Goal: Task Accomplishment & Management: Complete application form

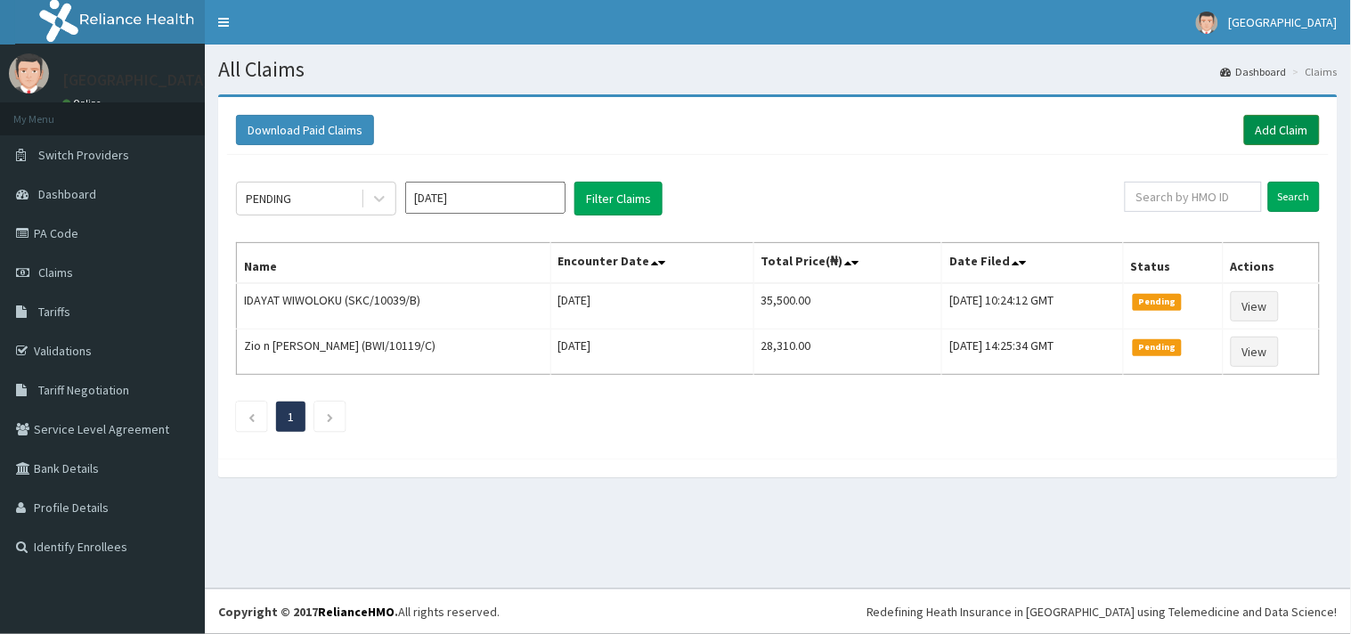
click at [1265, 119] on link "Add Claim" at bounding box center [1282, 130] width 76 height 30
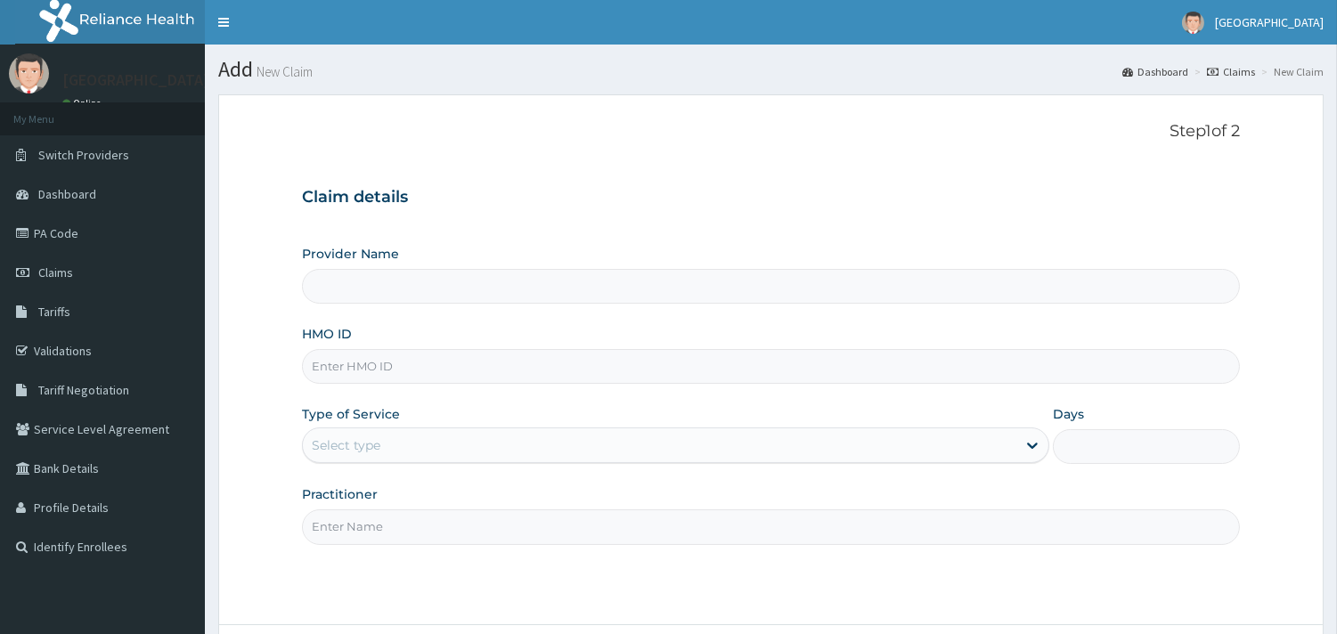
click at [371, 379] on input "HMO ID" at bounding box center [771, 366] width 938 height 35
paste input "NDK/10070/B"
type input "NDK/10070/B"
click at [385, 446] on div "Select type" at bounding box center [659, 445] width 713 height 29
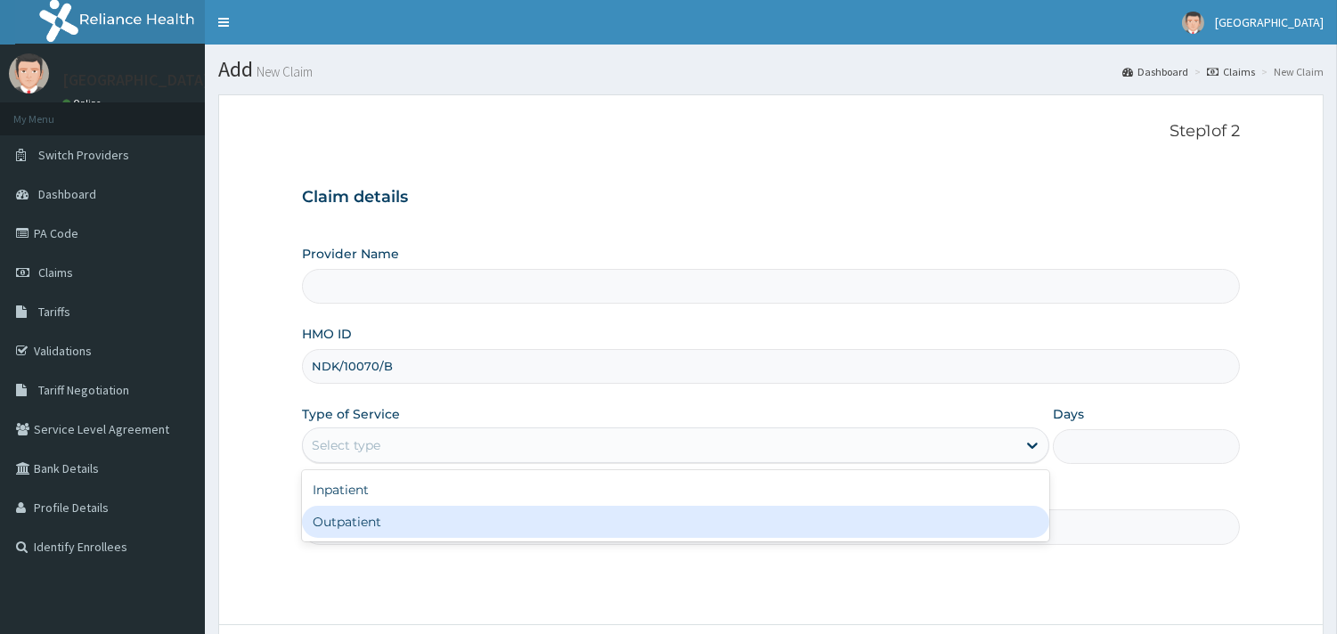
click at [335, 529] on div "Outpatient" at bounding box center [675, 522] width 747 height 32
type input "1"
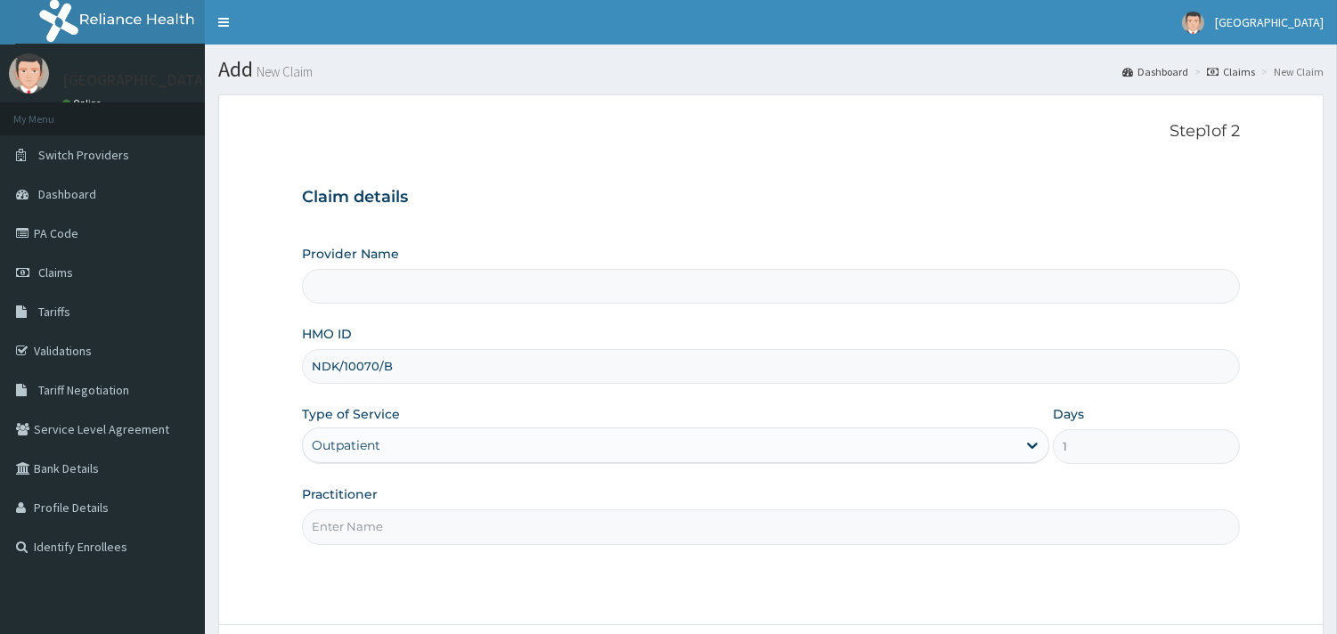
click at [357, 523] on input "Practitioner" at bounding box center [771, 526] width 938 height 35
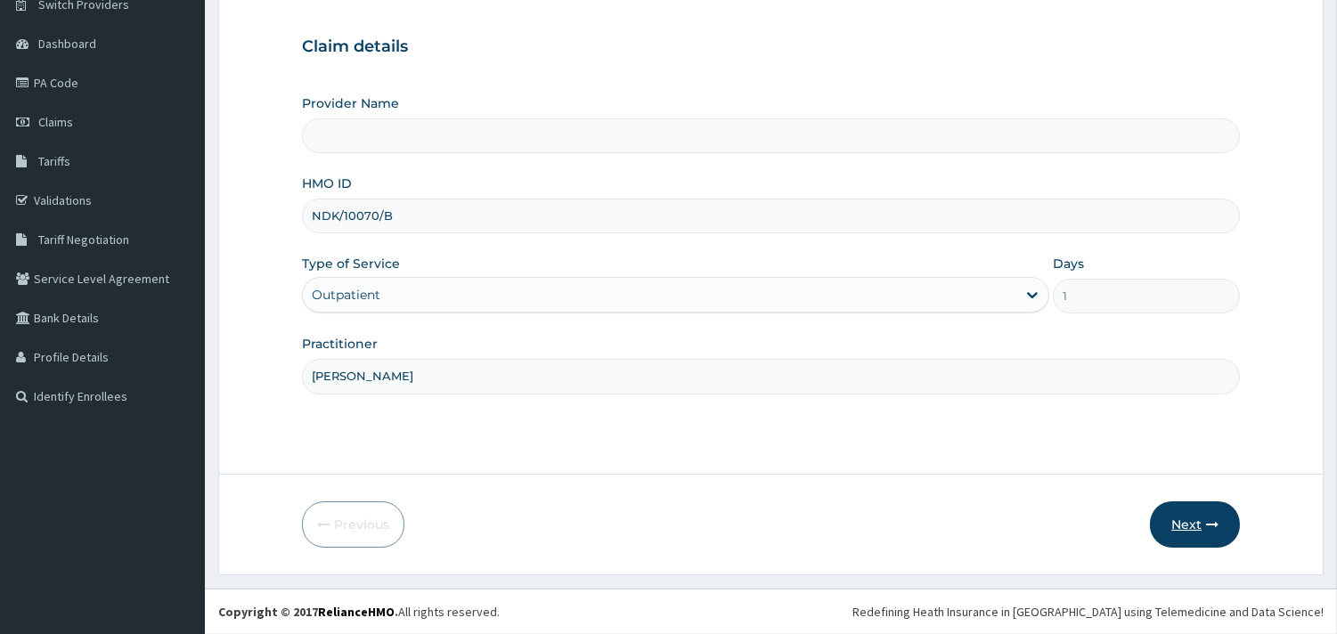
type input "DR ADENIYI"
click at [1185, 524] on button "Next" at bounding box center [1195, 524] width 90 height 46
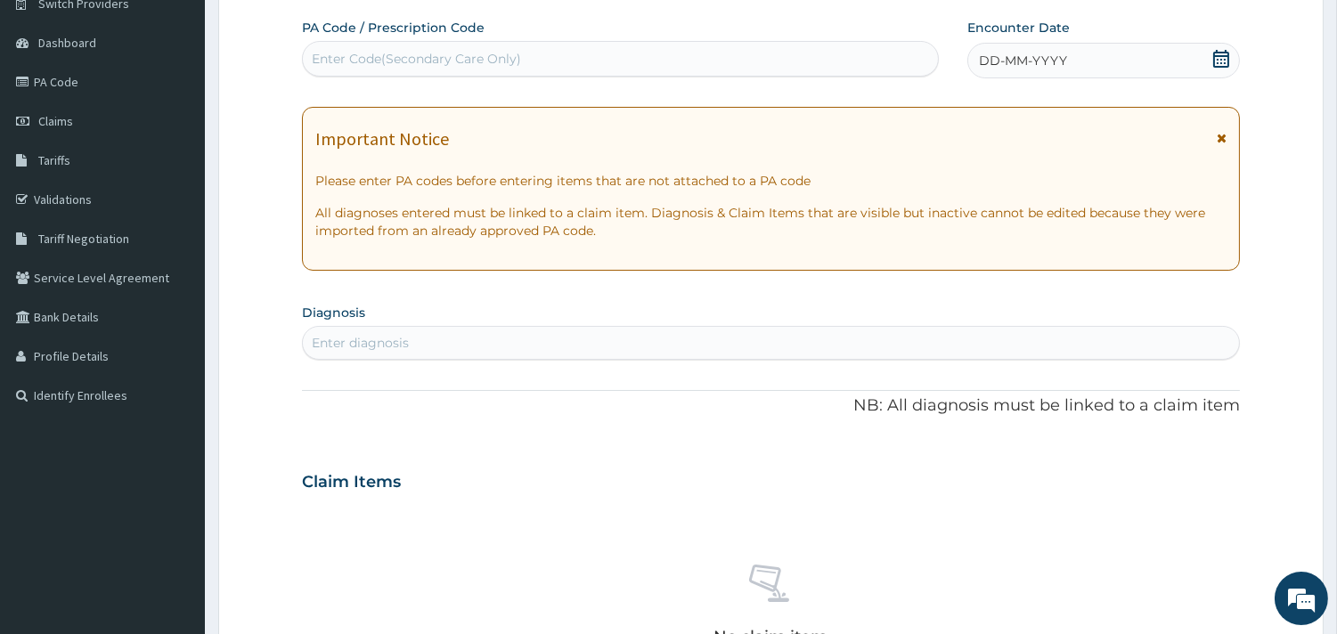
click at [464, 60] on div "Enter Code(Secondary Care Only)" at bounding box center [416, 59] width 209 height 18
paste input "PA/98D462"
type input "PA/98D462"
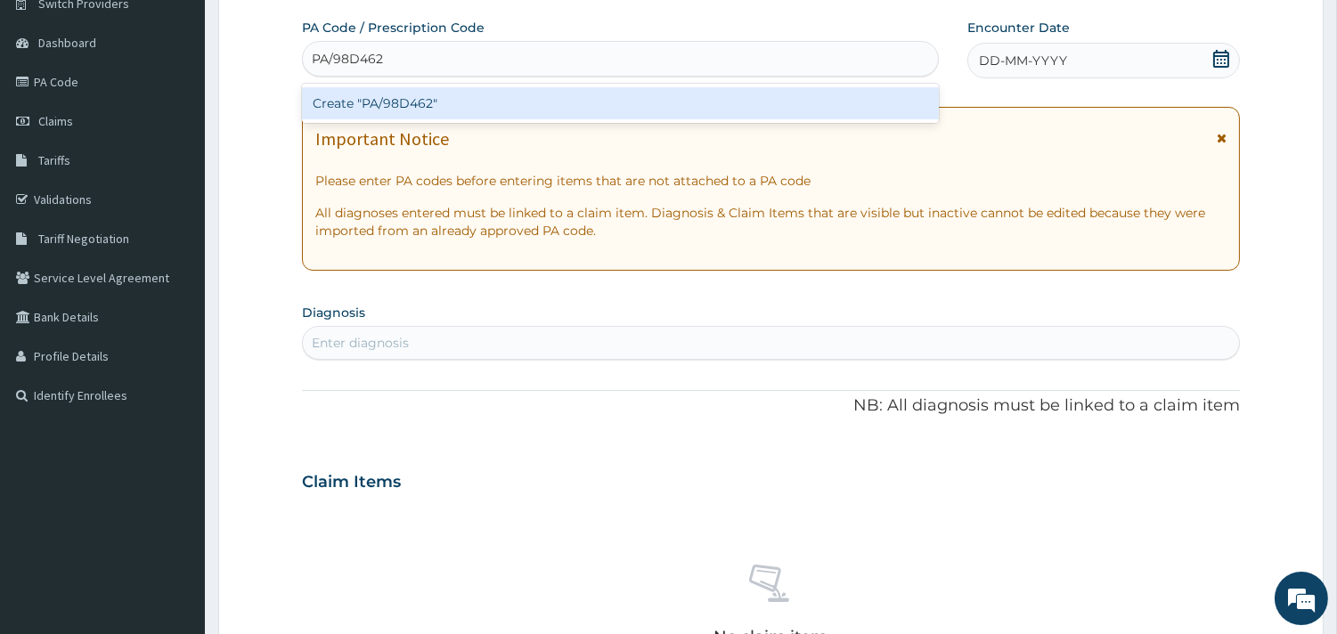
click at [461, 99] on div "Create "PA/98D462"" at bounding box center [620, 103] width 637 height 32
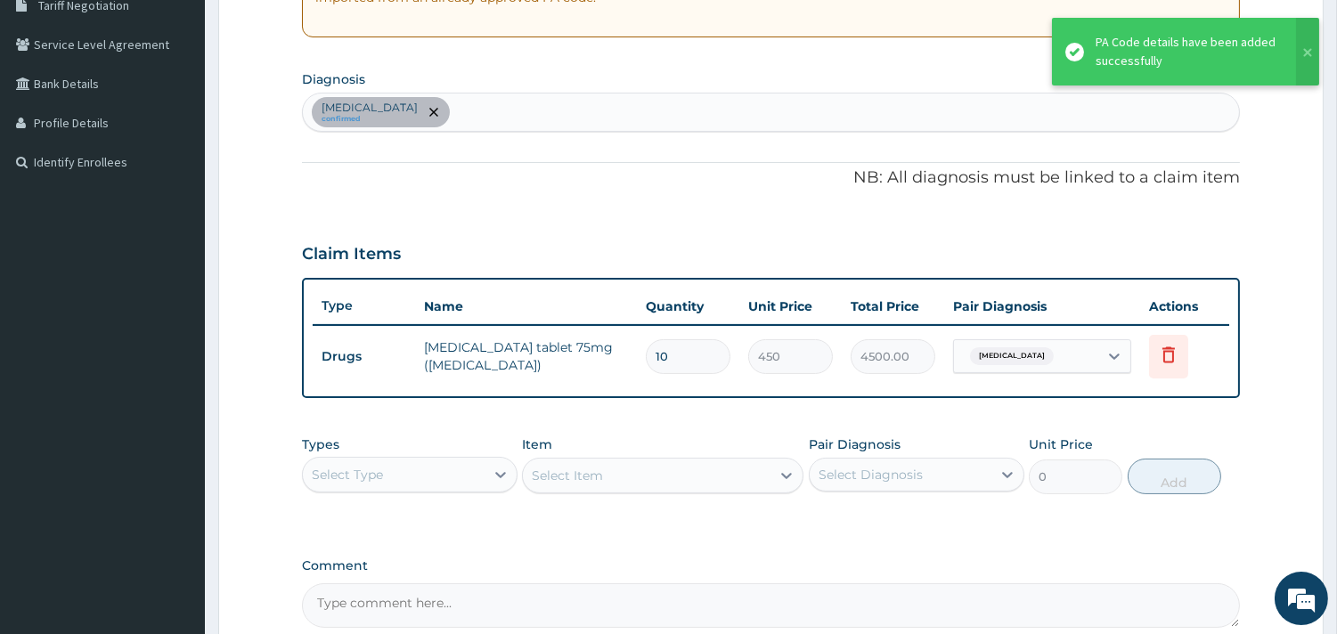
scroll to position [0, 0]
click at [477, 118] on div "Pain, unspecified confirmed" at bounding box center [771, 112] width 936 height 37
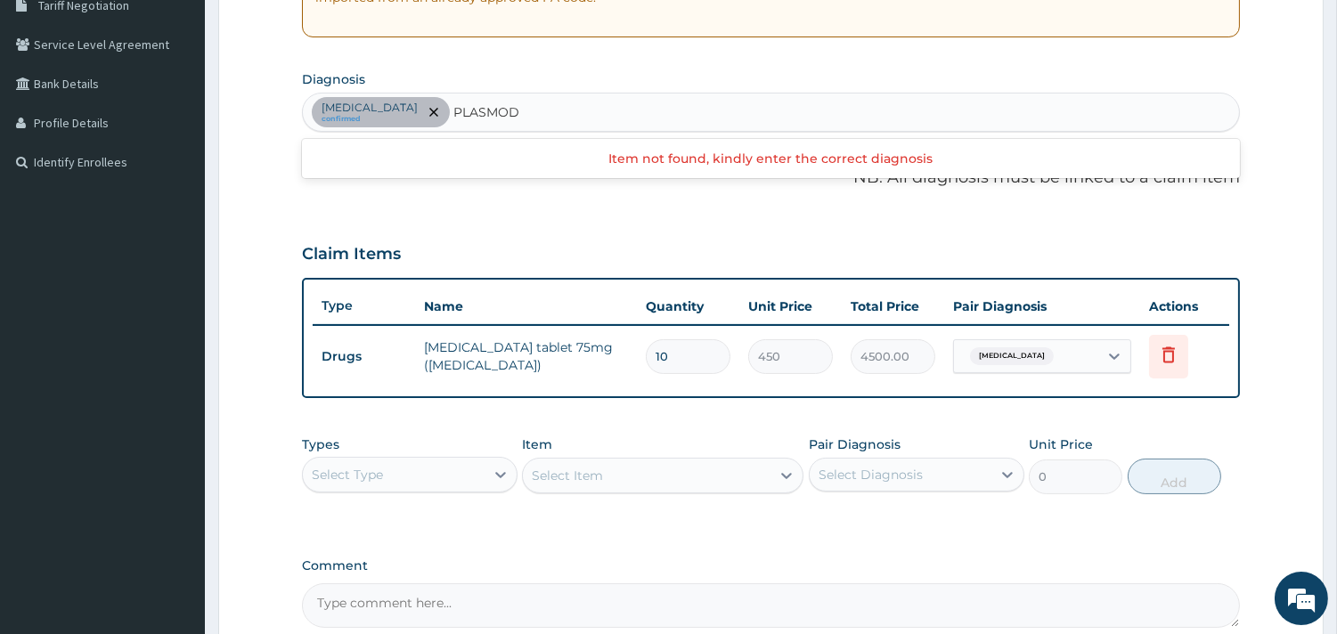
type input "PLASMOD"
type input "MALARIA"
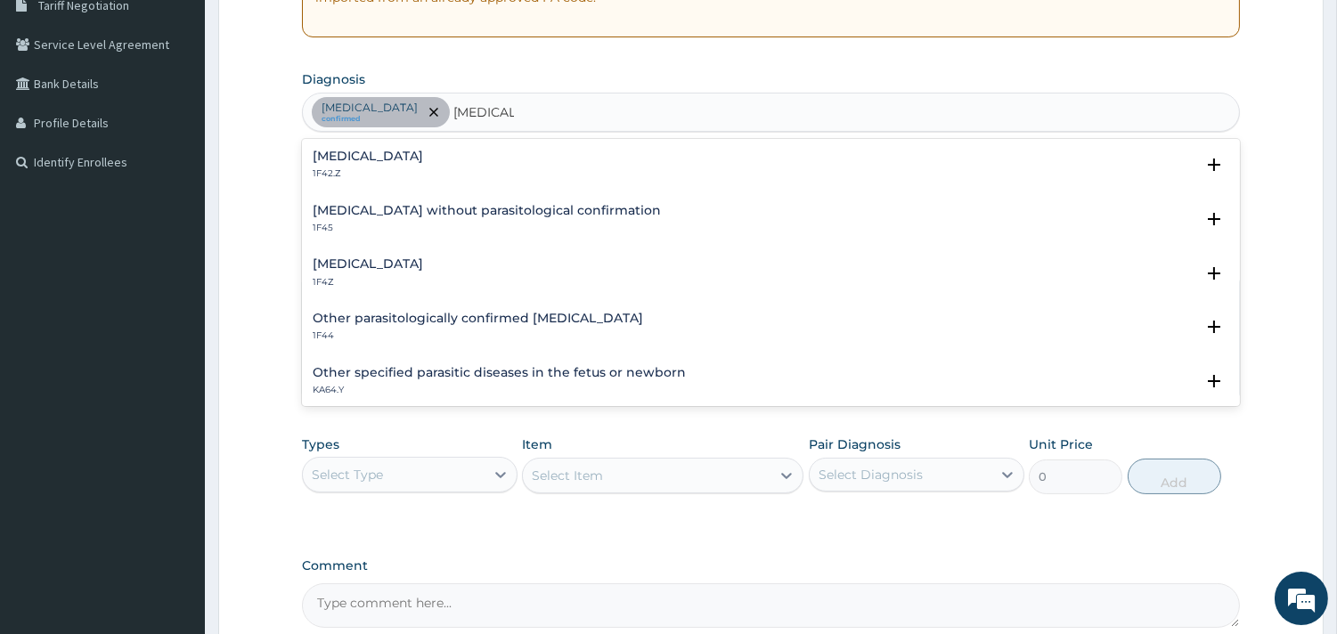
click at [379, 262] on h4 "Malaria, unspecified" at bounding box center [368, 263] width 110 height 13
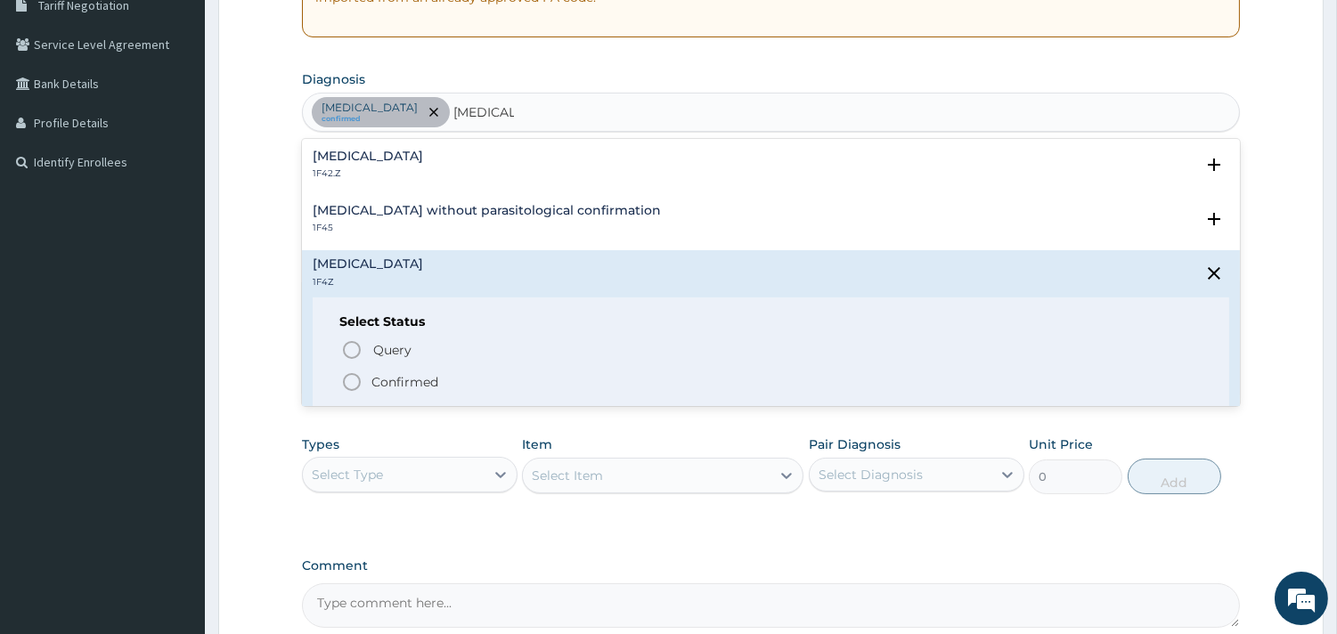
click at [363, 379] on span "Confirmed" at bounding box center [771, 381] width 861 height 21
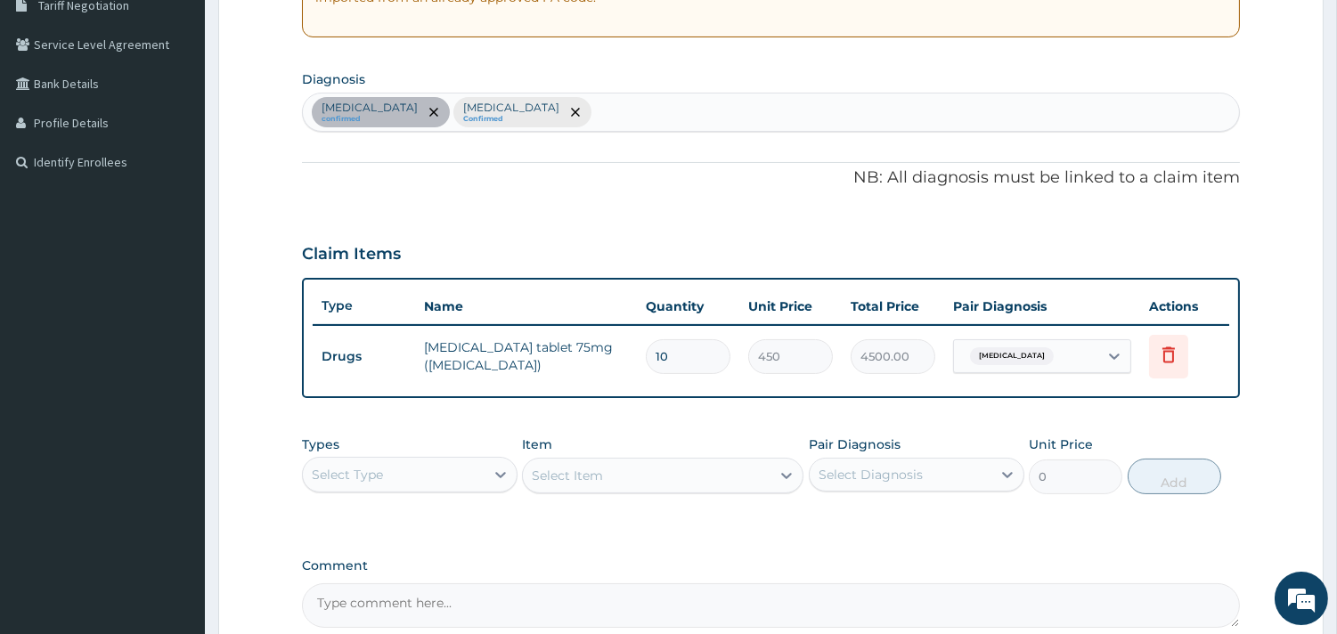
click at [1331, 255] on section "Step 2 of 2 PA Code / Prescription Code PA/98D462 Encounter Date 14-10-2025 Imp…" at bounding box center [771, 232] width 1132 height 1072
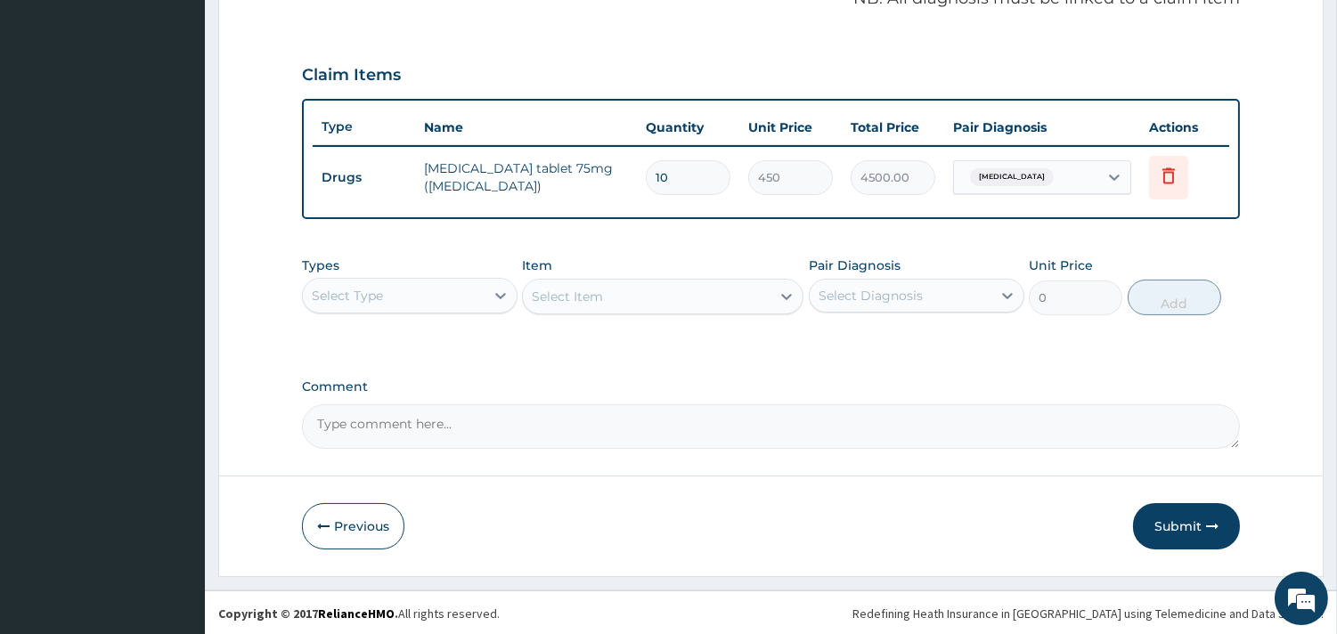
click at [445, 299] on div "Select Type" at bounding box center [394, 295] width 182 height 29
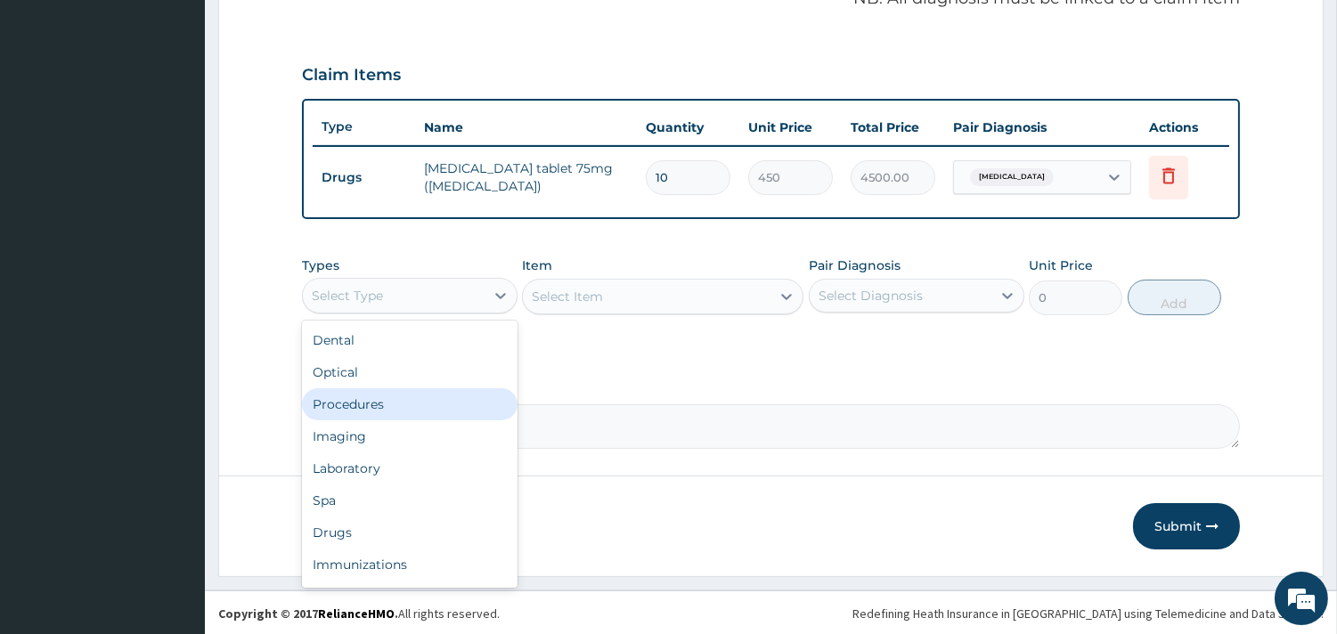
click at [399, 411] on div "Procedures" at bounding box center [410, 404] width 216 height 32
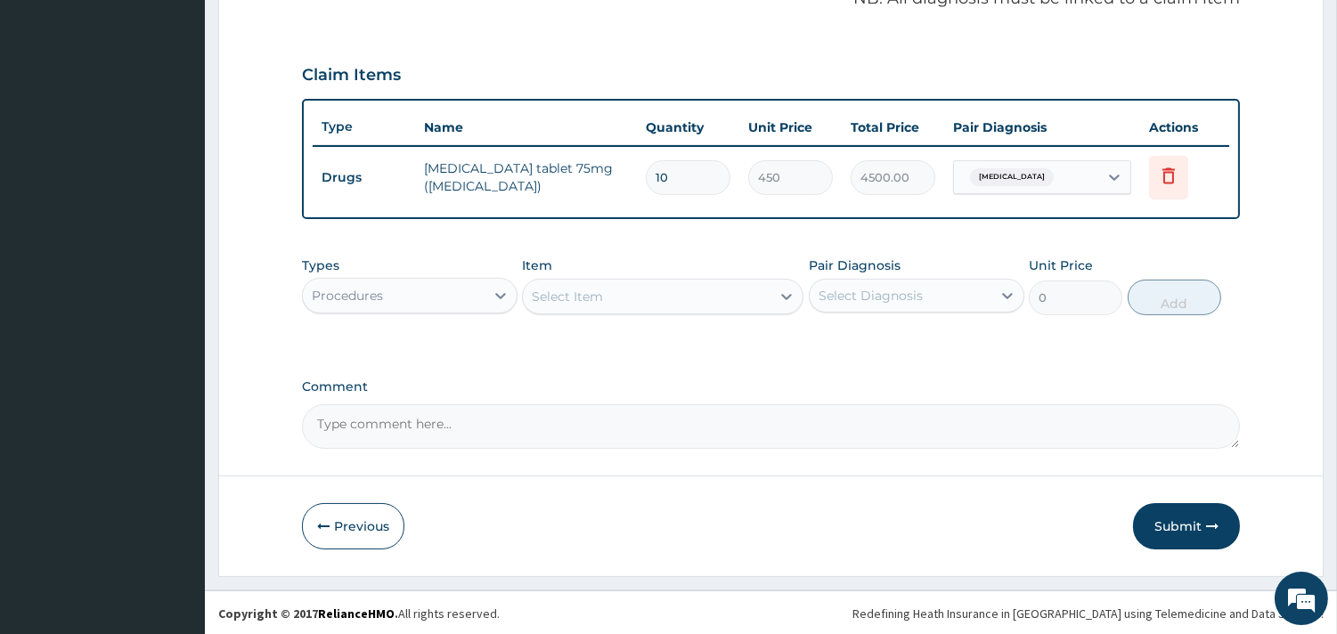
click at [445, 282] on div "Procedures" at bounding box center [394, 295] width 182 height 29
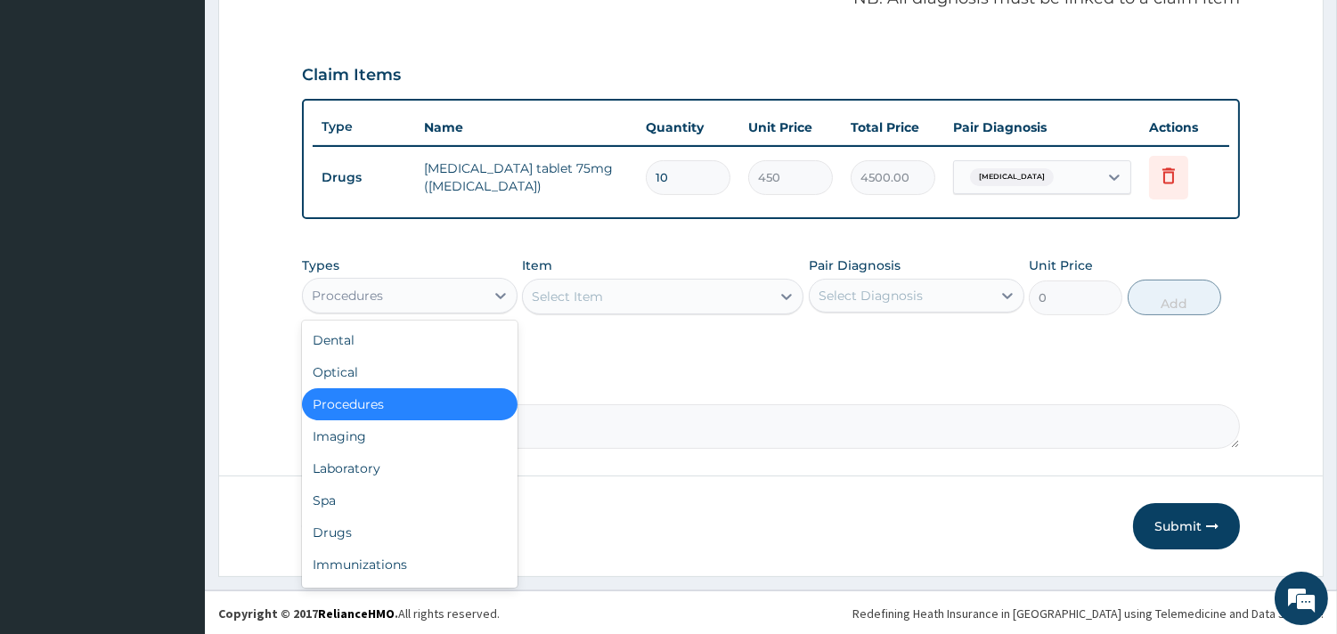
click at [552, 301] on div "Select Item" at bounding box center [567, 297] width 71 height 18
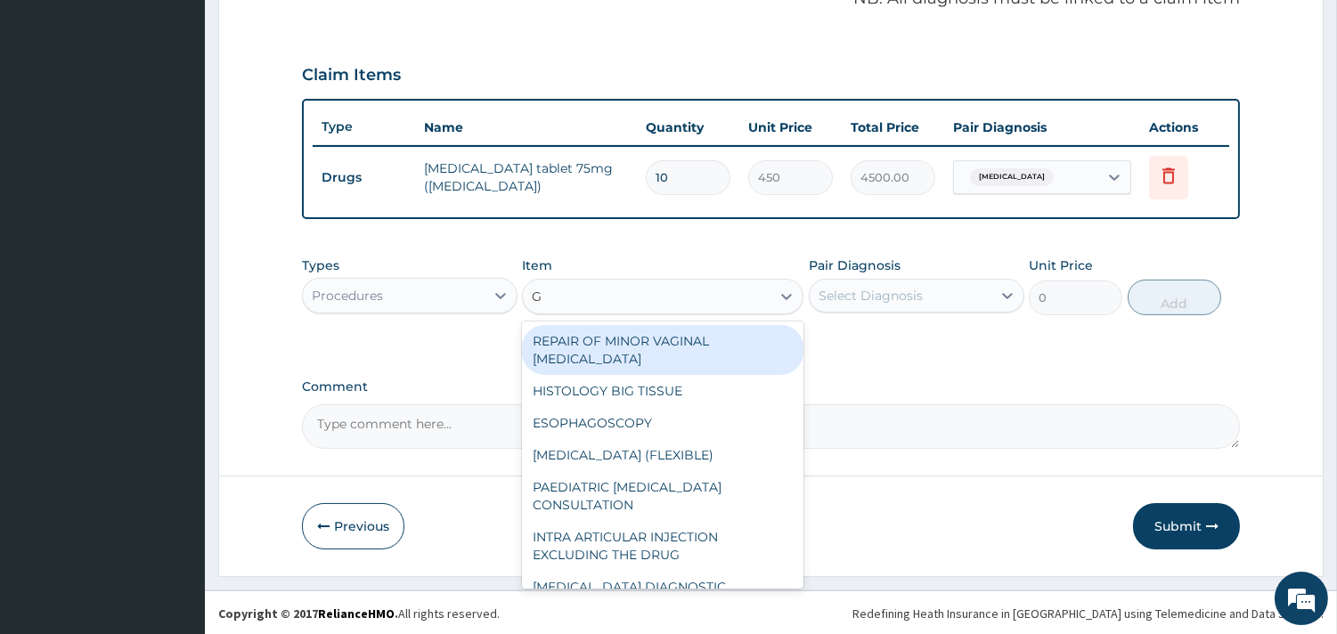
type input "GP"
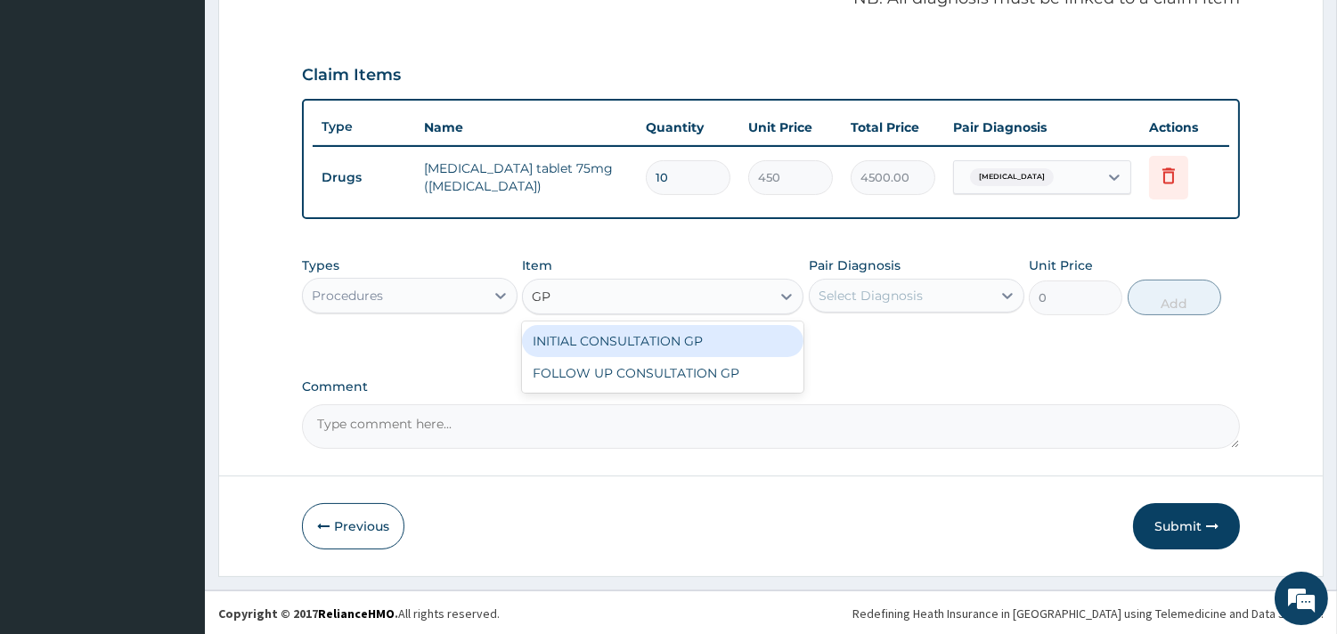
click at [620, 345] on div "INITIAL CONSULTATION GP" at bounding box center [662, 341] width 281 height 32
type input "3500"
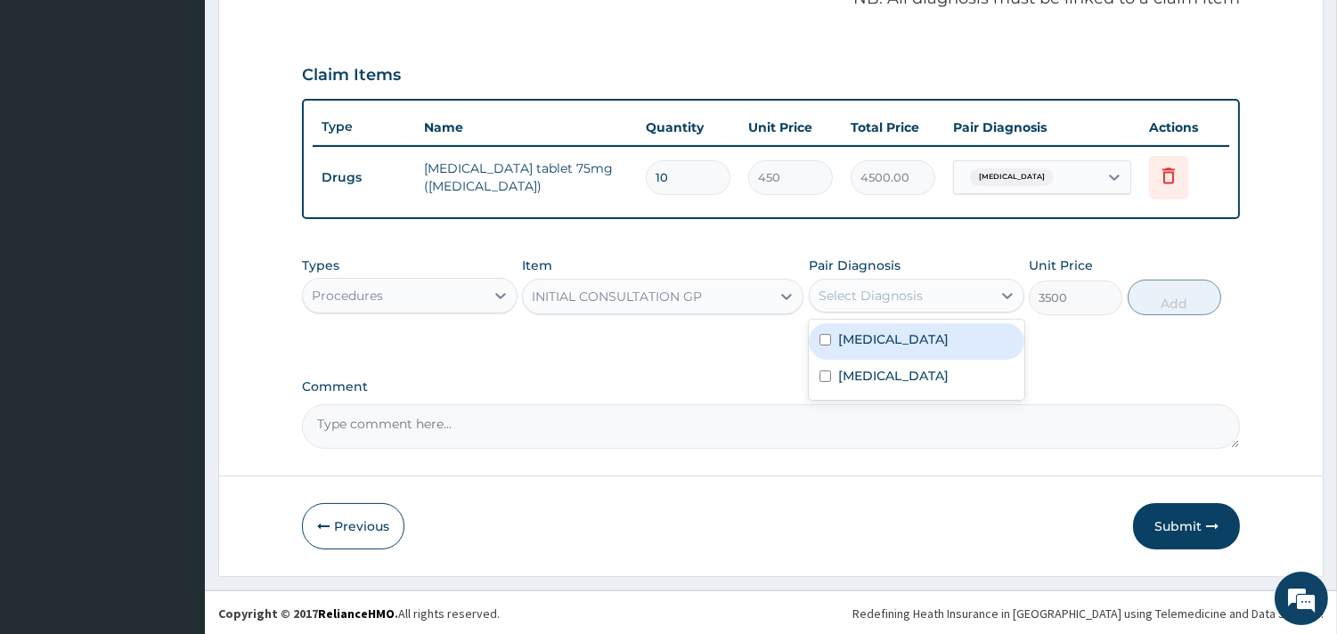
click at [937, 281] on div "Select Diagnosis" at bounding box center [901, 295] width 182 height 29
click at [884, 337] on label "Pain, unspecified" at bounding box center [893, 339] width 110 height 18
checkbox input "true"
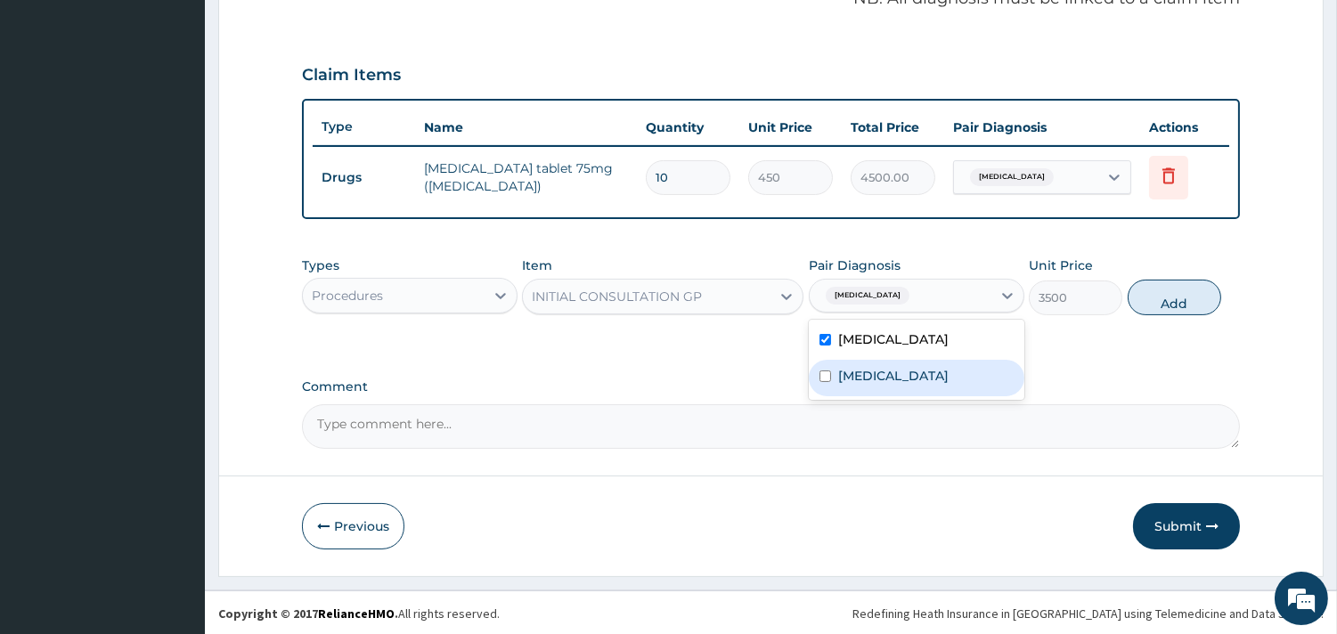
click at [892, 370] on label "Malaria, unspecified" at bounding box center [893, 376] width 110 height 18
checkbox input "true"
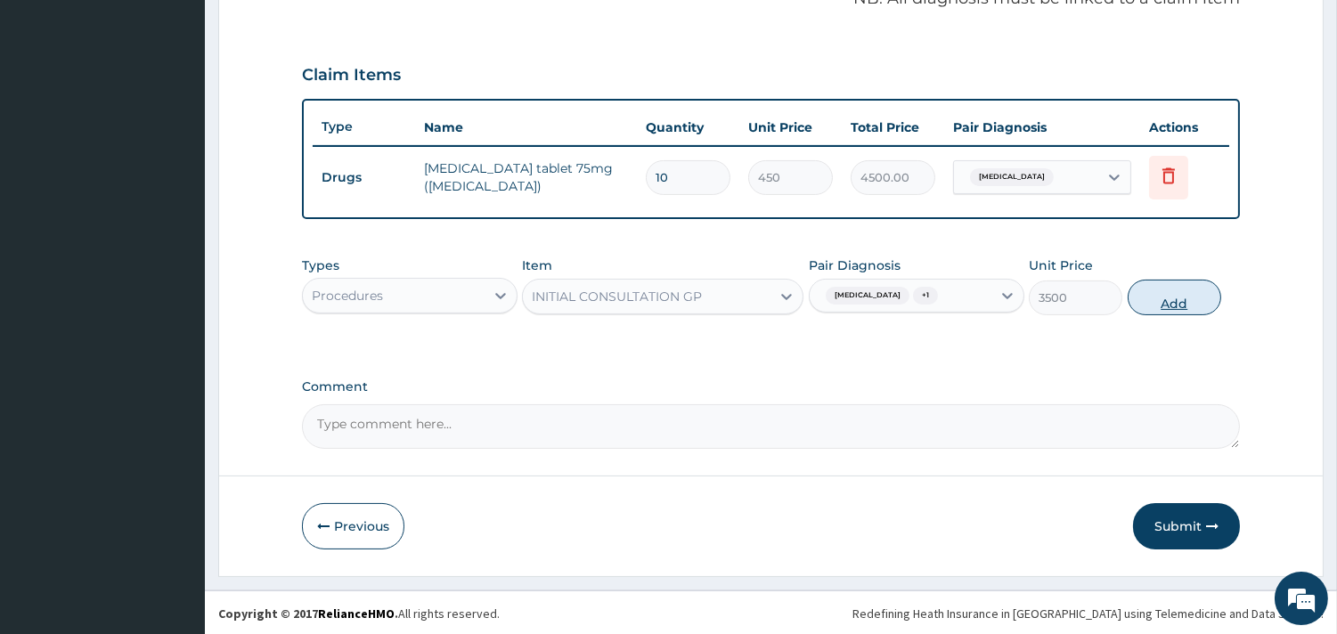
click at [1154, 298] on button "Add" at bounding box center [1175, 298] width 94 height 36
type input "0"
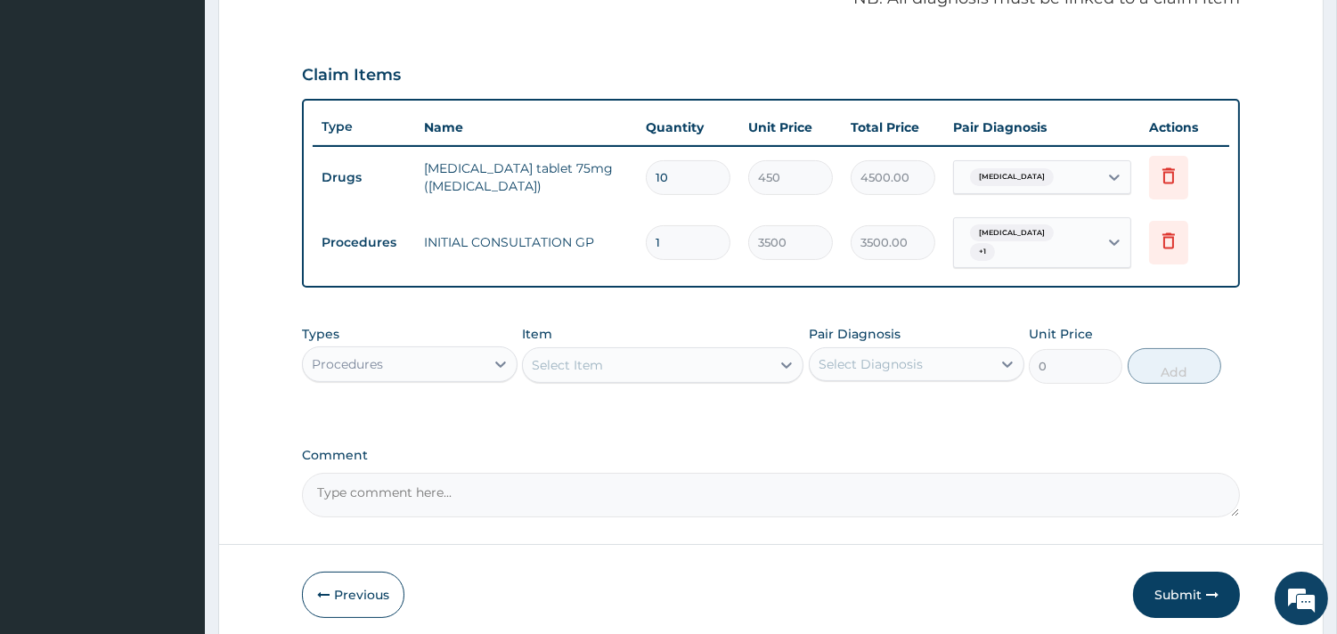
click at [451, 350] on div "Procedures" at bounding box center [394, 364] width 182 height 29
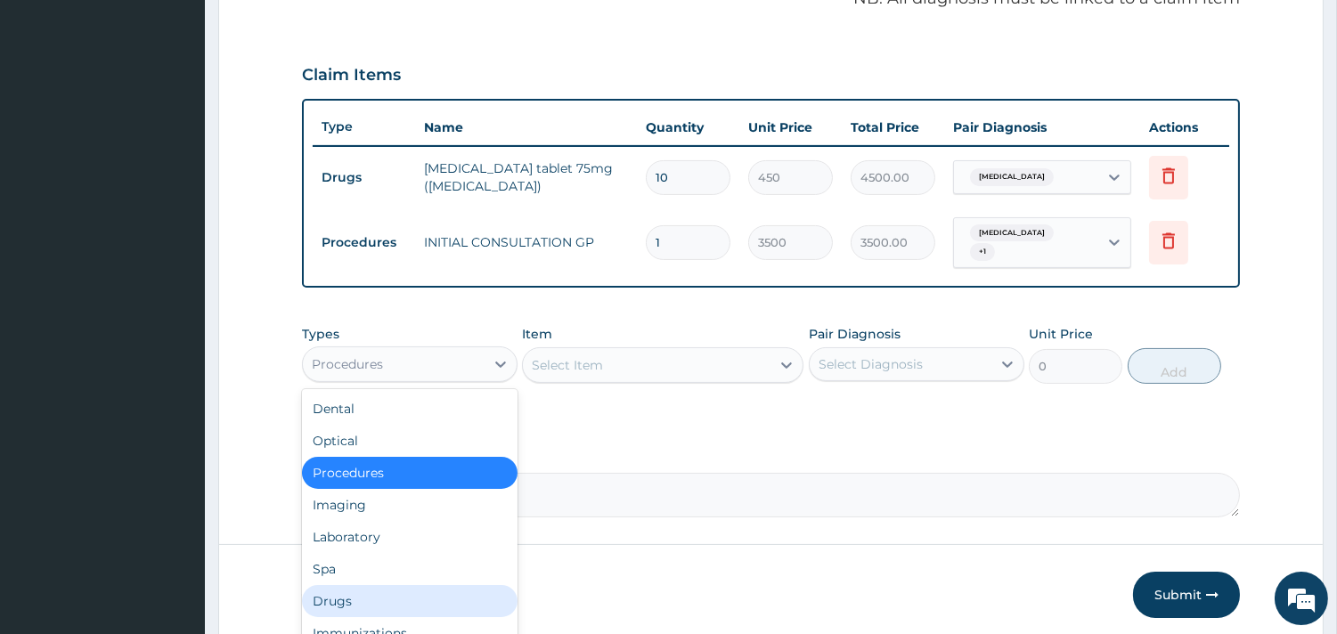
click at [314, 599] on div "Drugs" at bounding box center [410, 601] width 216 height 32
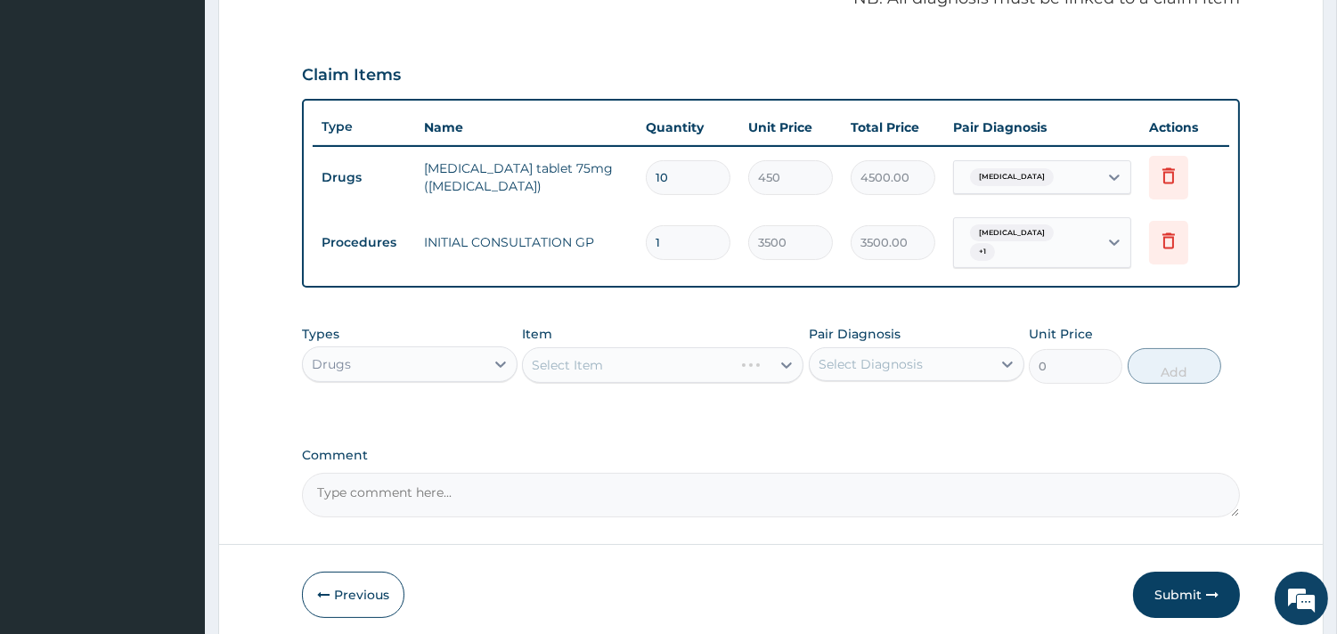
click at [607, 363] on div "Select Item" at bounding box center [662, 365] width 281 height 36
click at [615, 356] on div "Select Item" at bounding box center [647, 365] width 248 height 29
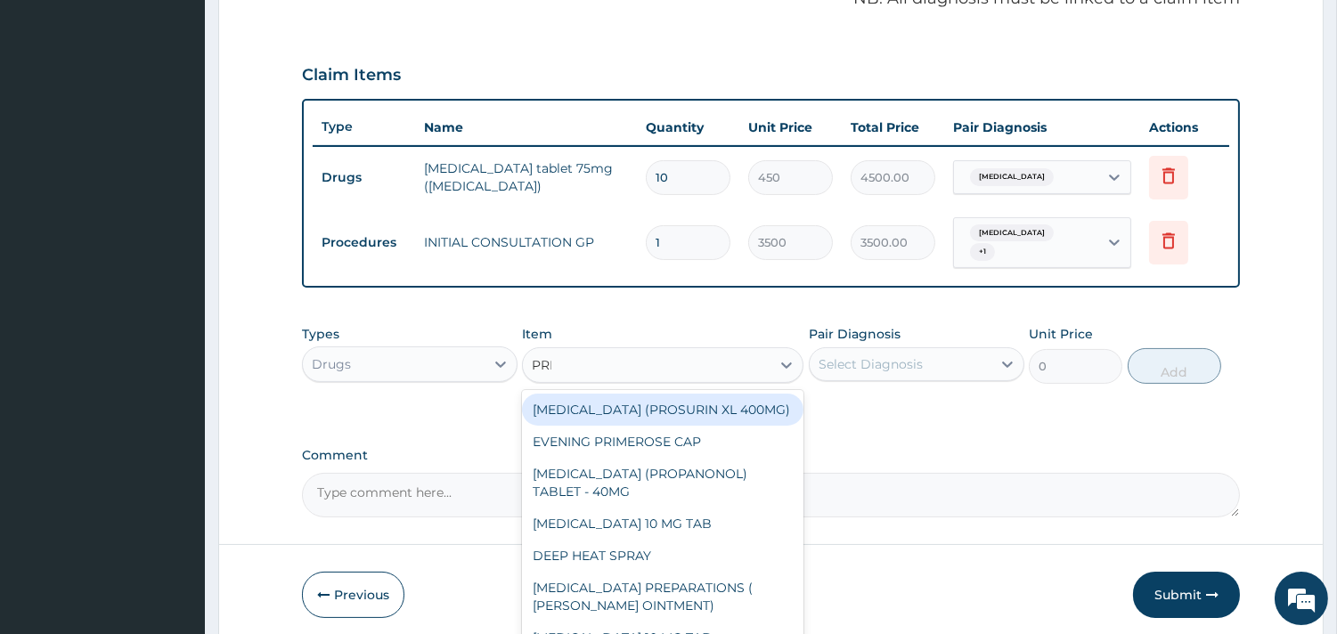
type input "PRED"
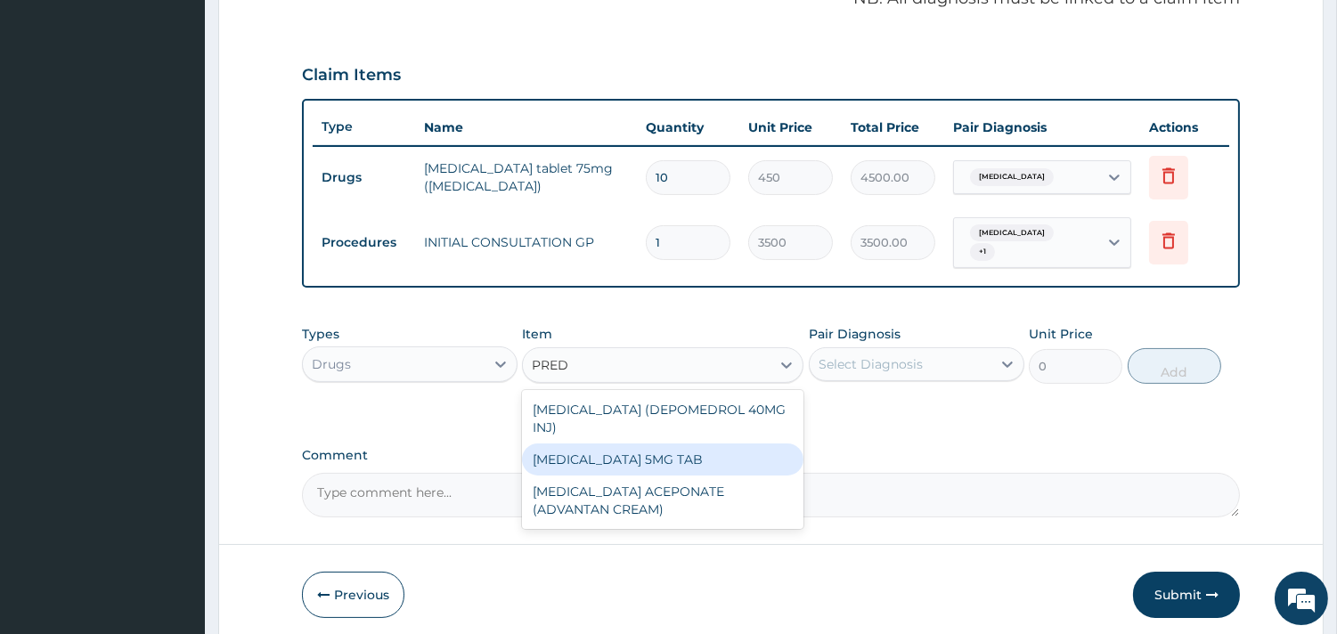
click at [623, 460] on div "PREDNISOLONE 5MG TAB" at bounding box center [662, 460] width 281 height 32
type input "40"
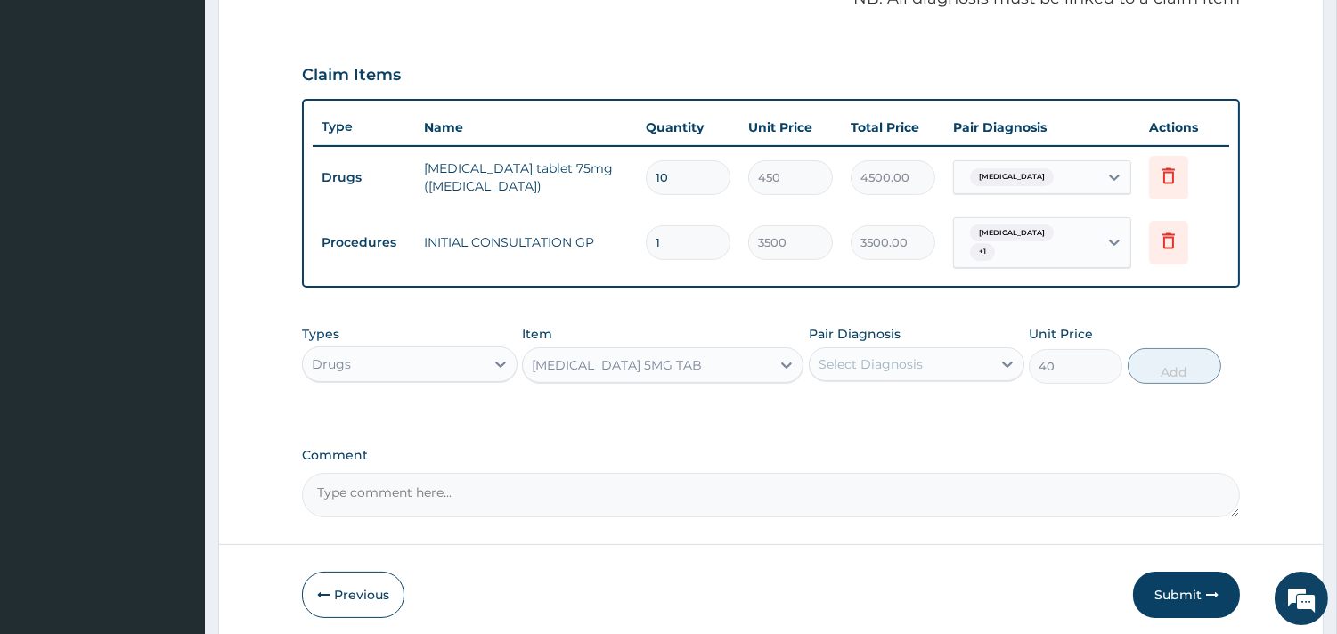
click at [931, 360] on div "Select Diagnosis" at bounding box center [901, 364] width 182 height 29
click at [910, 399] on label "Pain, unspecified" at bounding box center [893, 408] width 110 height 18
checkbox input "true"
click at [1169, 354] on button "Add" at bounding box center [1175, 366] width 94 height 36
type input "0"
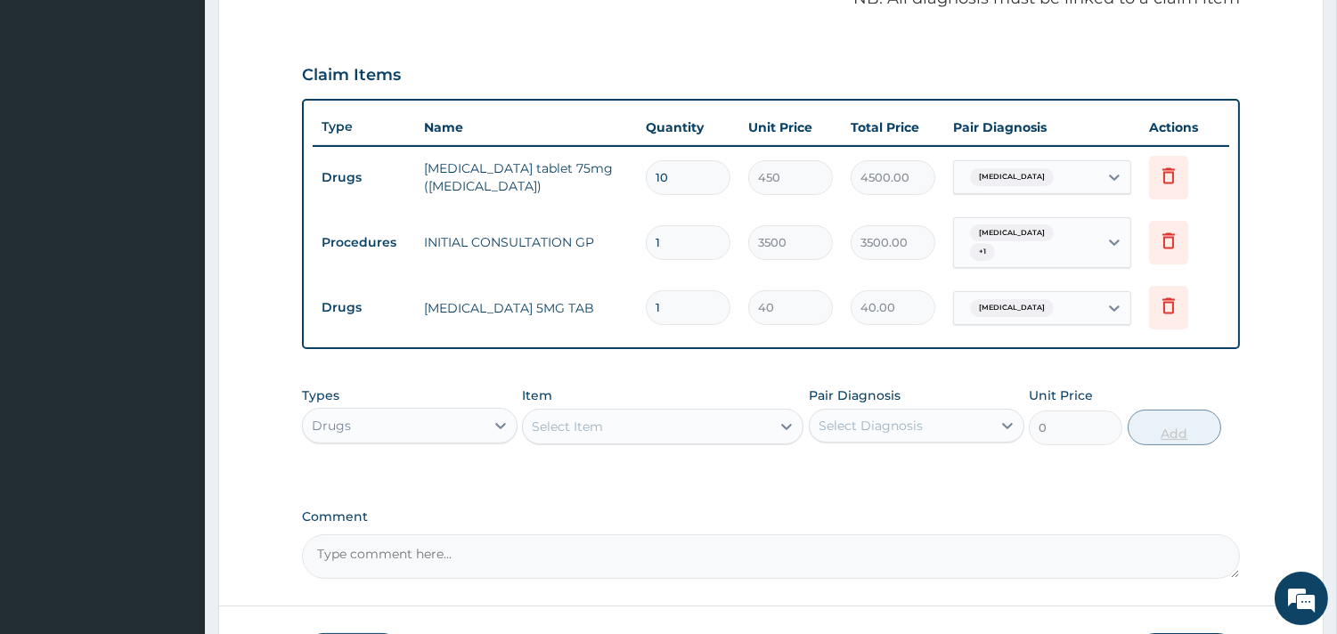
type input "15"
type input "600.00"
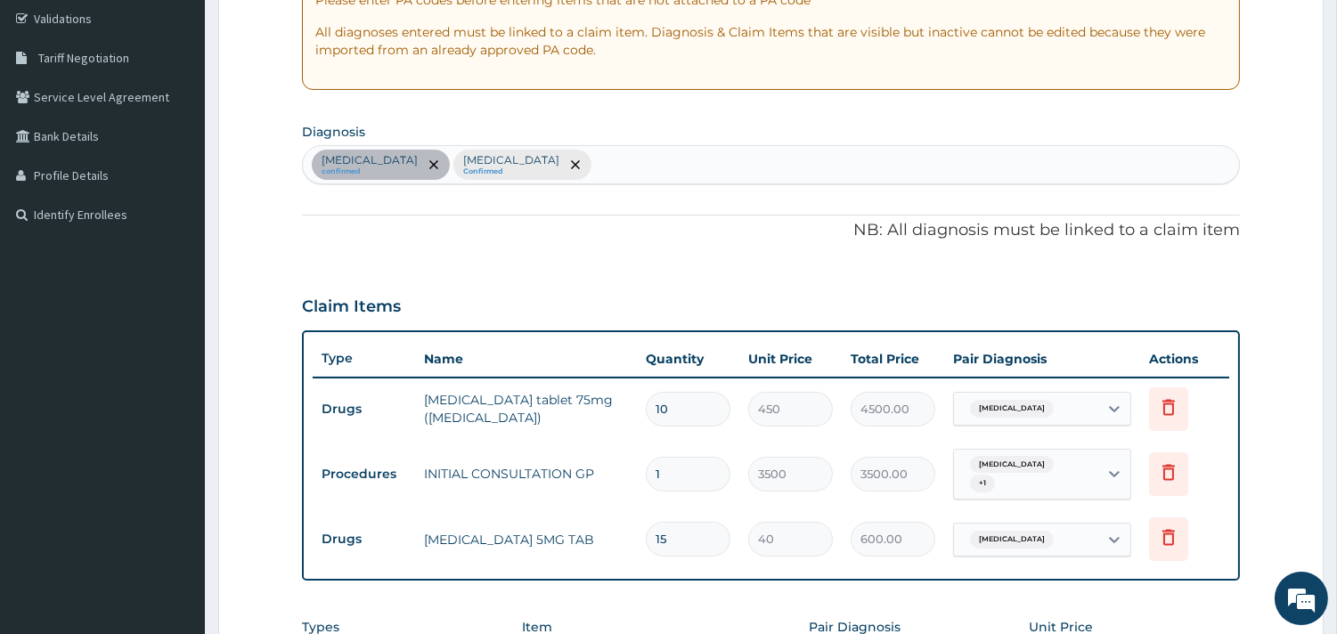
scroll to position [306, 0]
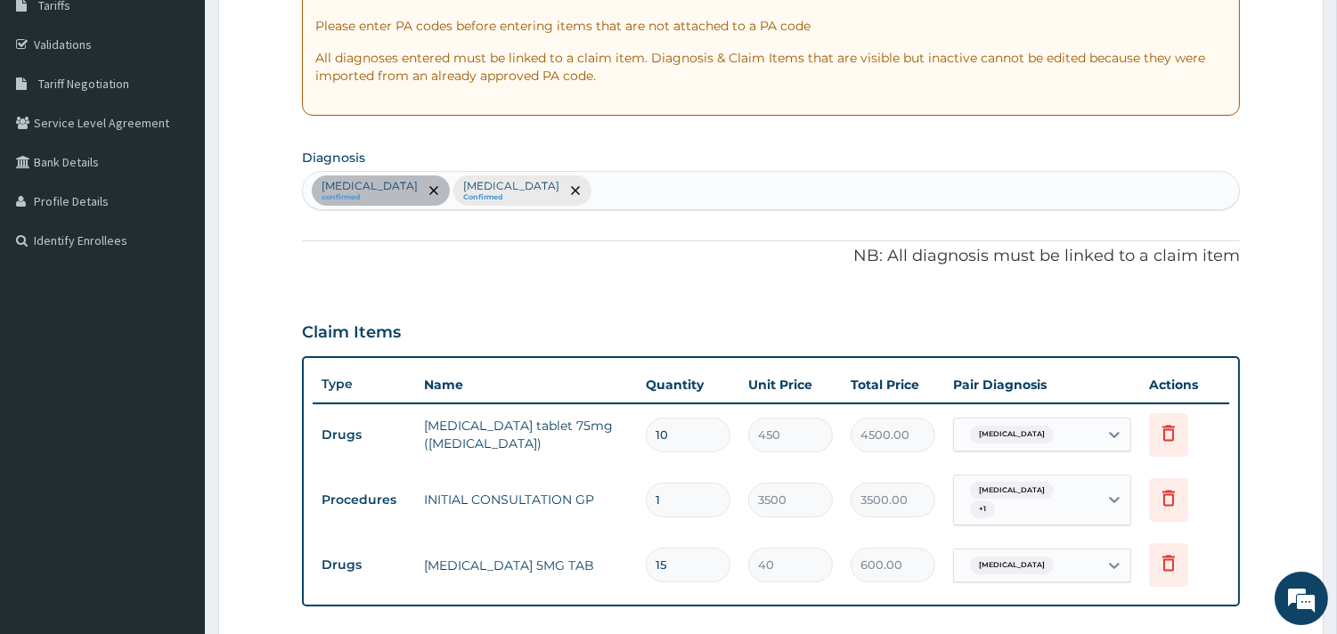
type input "15"
click at [635, 200] on div "Pain, unspecified confirmed Malaria, unspecified Confirmed" at bounding box center [771, 190] width 936 height 37
type input "TONSILITIS"
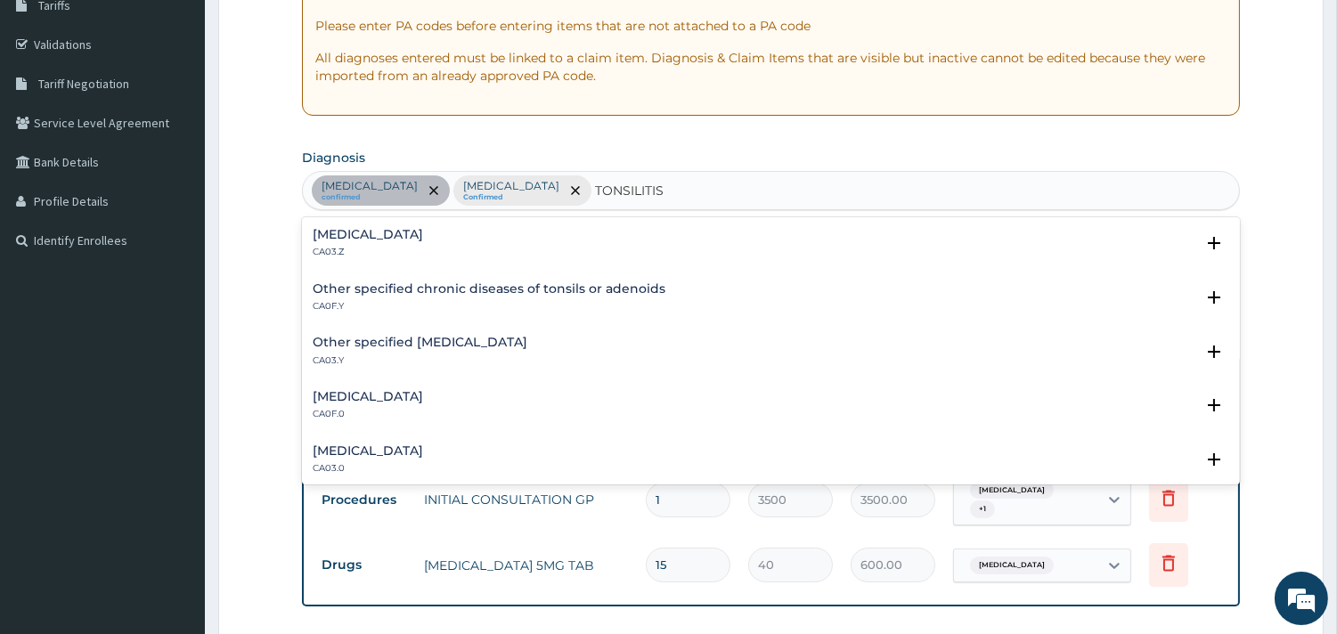
click at [395, 346] on h4 "Other specified acute tonsillitis" at bounding box center [420, 342] width 215 height 13
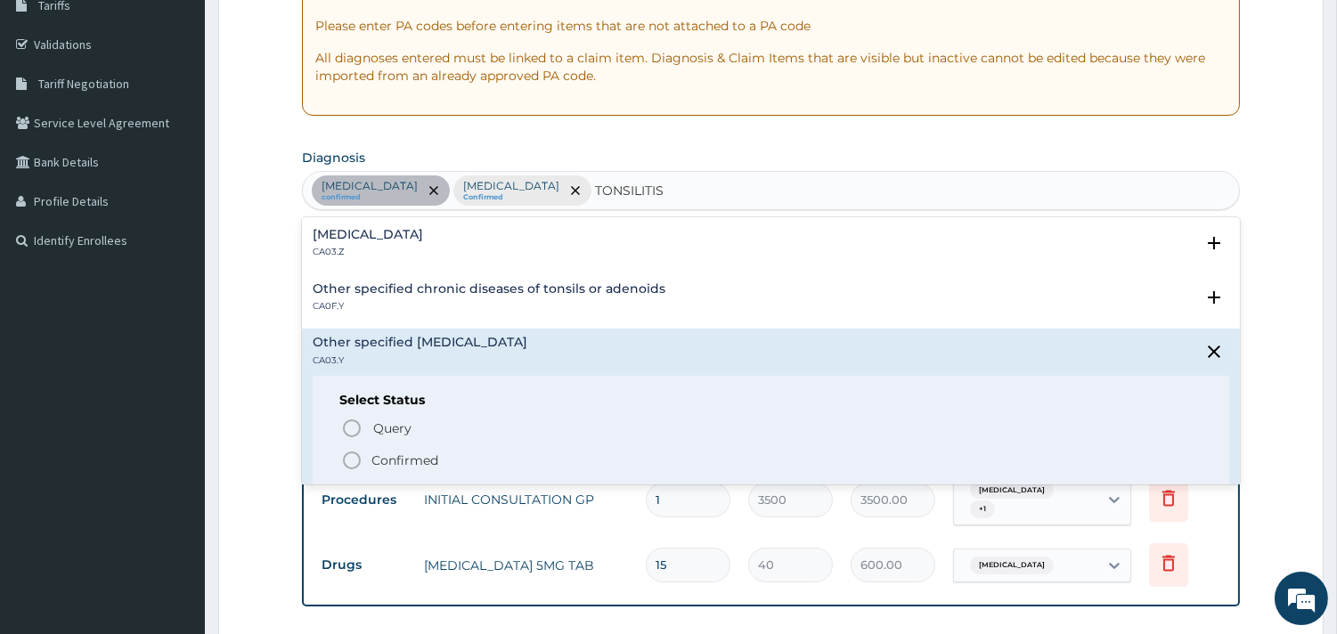
click at [353, 452] on circle "status option filled" at bounding box center [352, 460] width 16 height 16
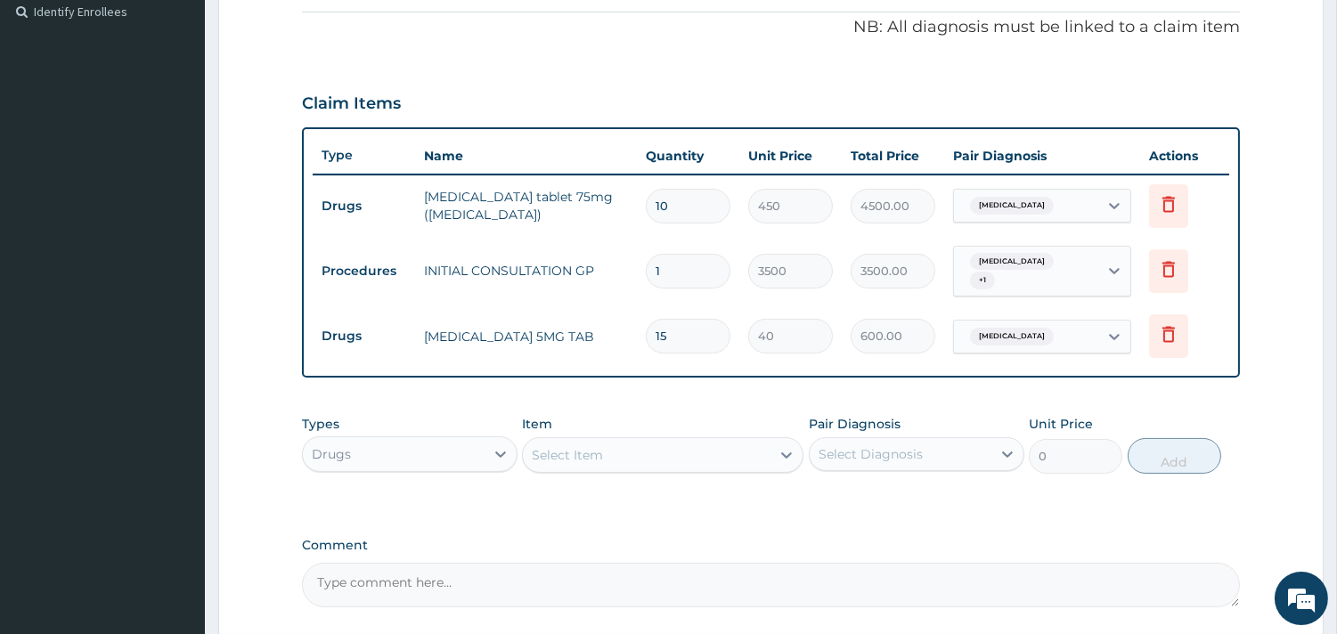
scroll to position [542, 0]
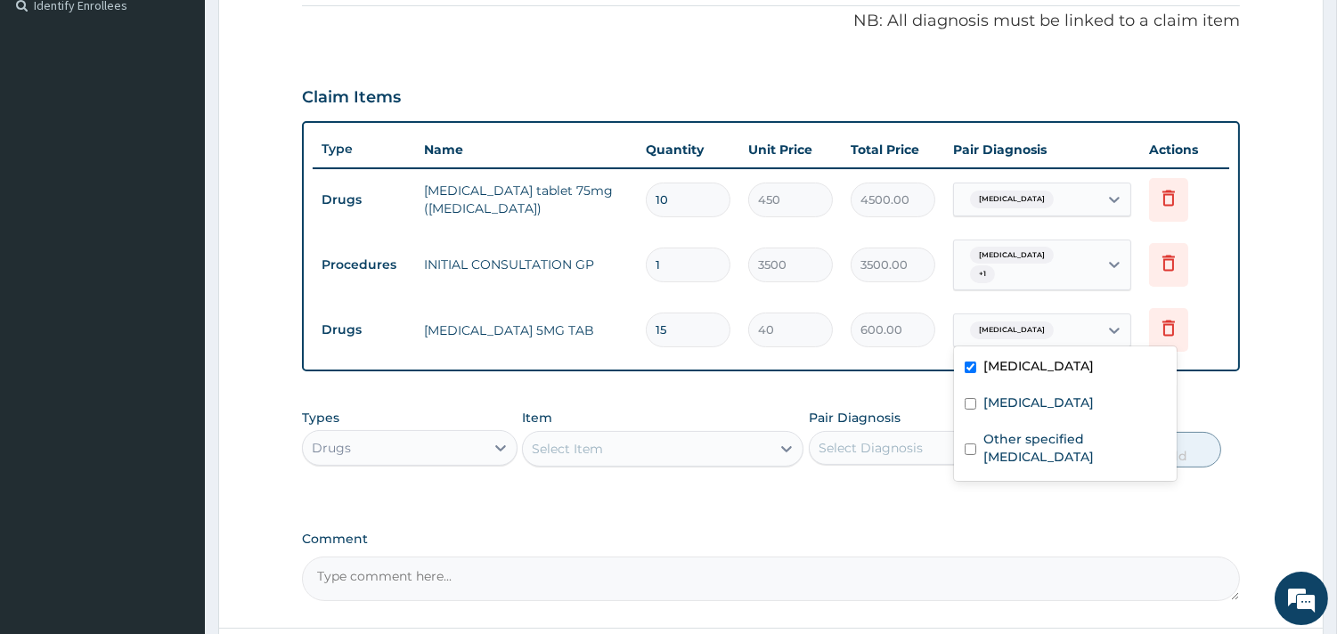
click at [1092, 322] on div "Pain, unspecified" at bounding box center [1026, 330] width 144 height 30
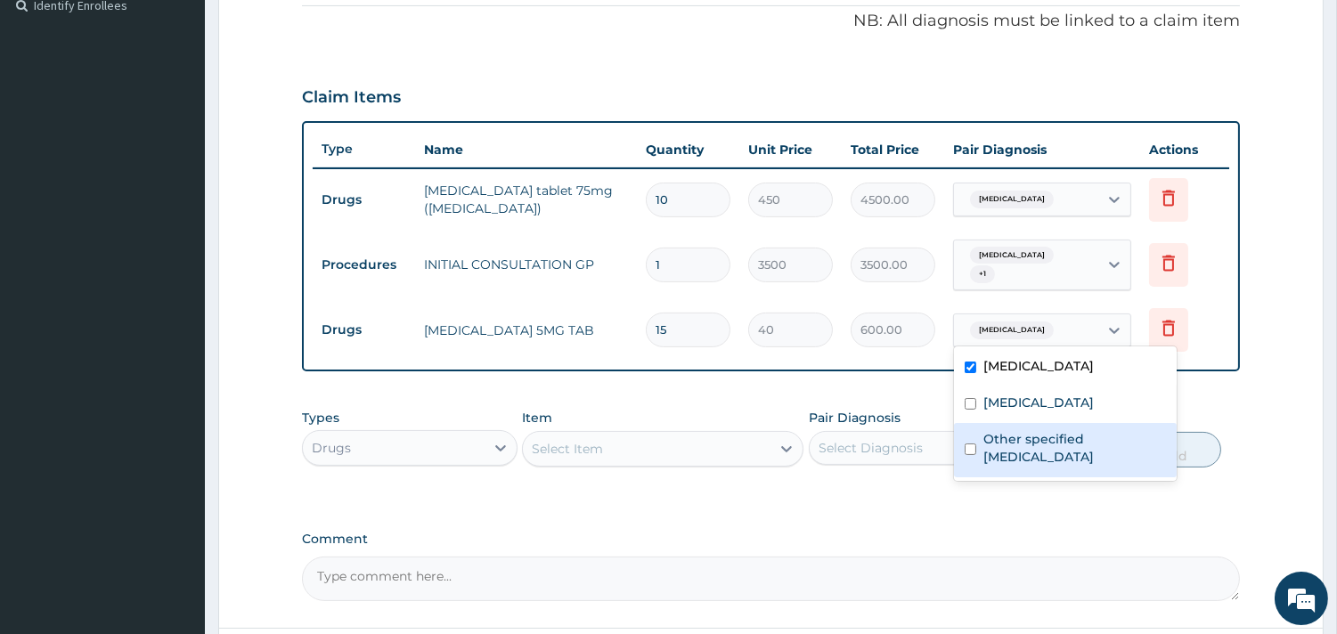
click at [1005, 460] on label "Other specified acute tonsillitis" at bounding box center [1074, 448] width 183 height 36
checkbox input "true"
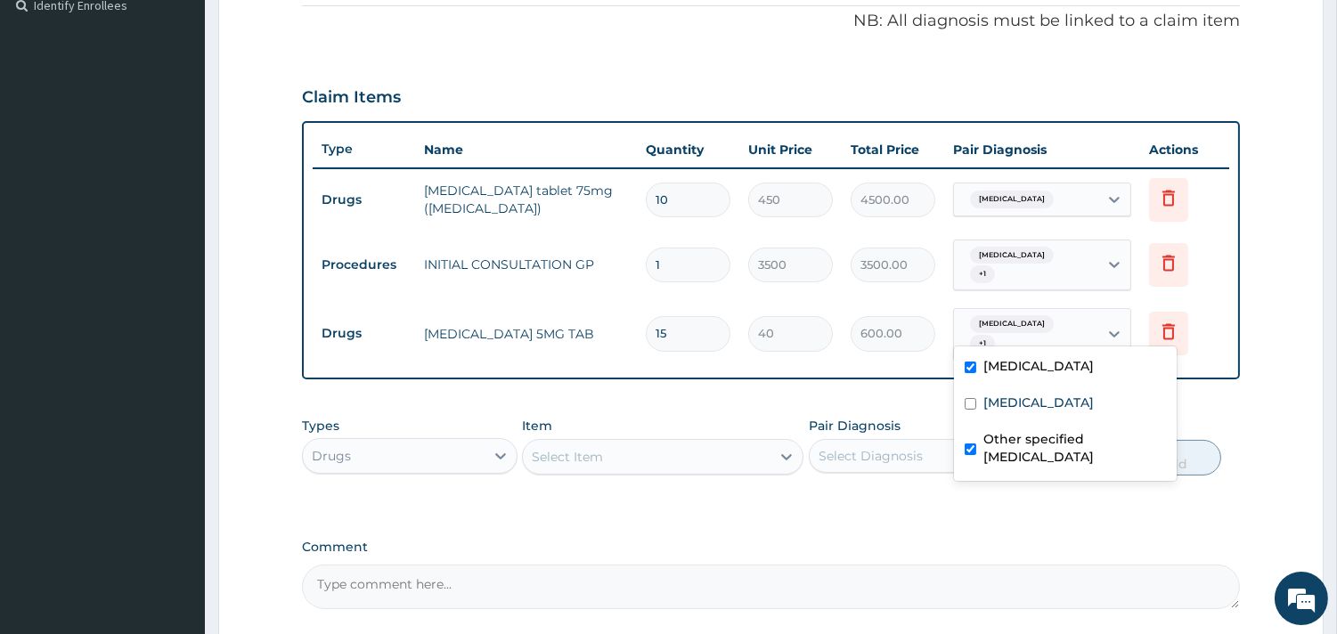
click at [991, 371] on label "Pain, unspecified" at bounding box center [1038, 366] width 110 height 18
checkbox input "false"
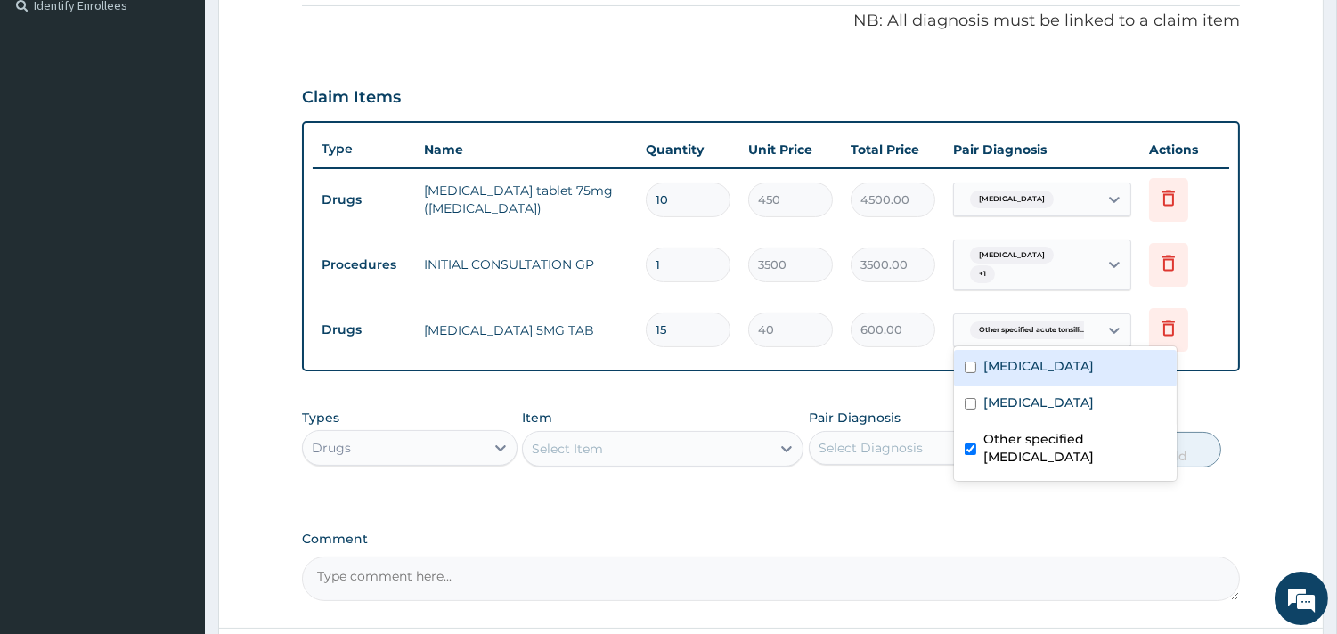
scroll to position [647, 0]
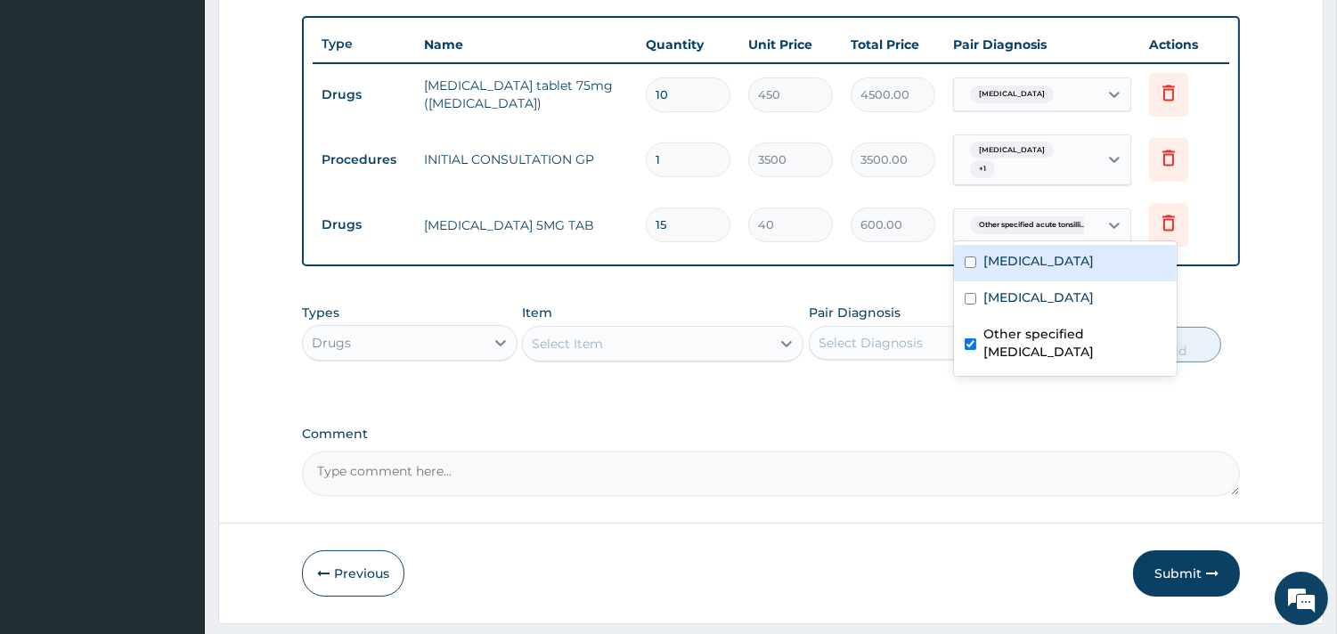
click at [585, 350] on div "Select Item" at bounding box center [662, 344] width 281 height 36
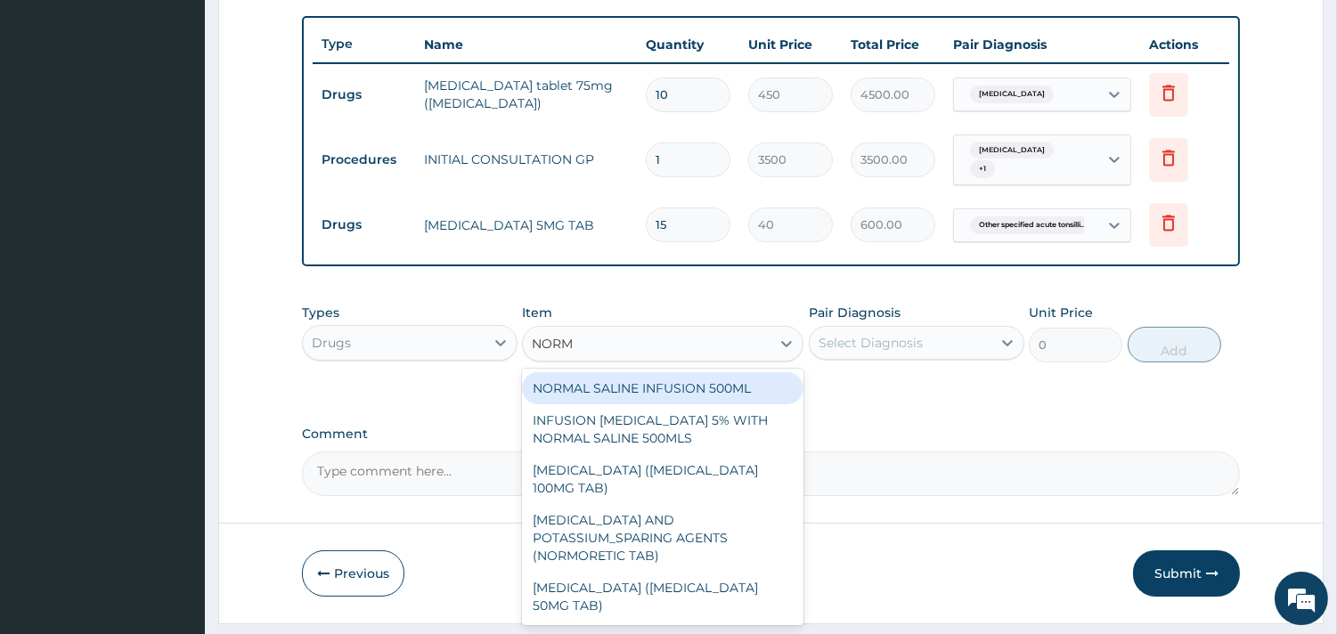
type input "NORMA"
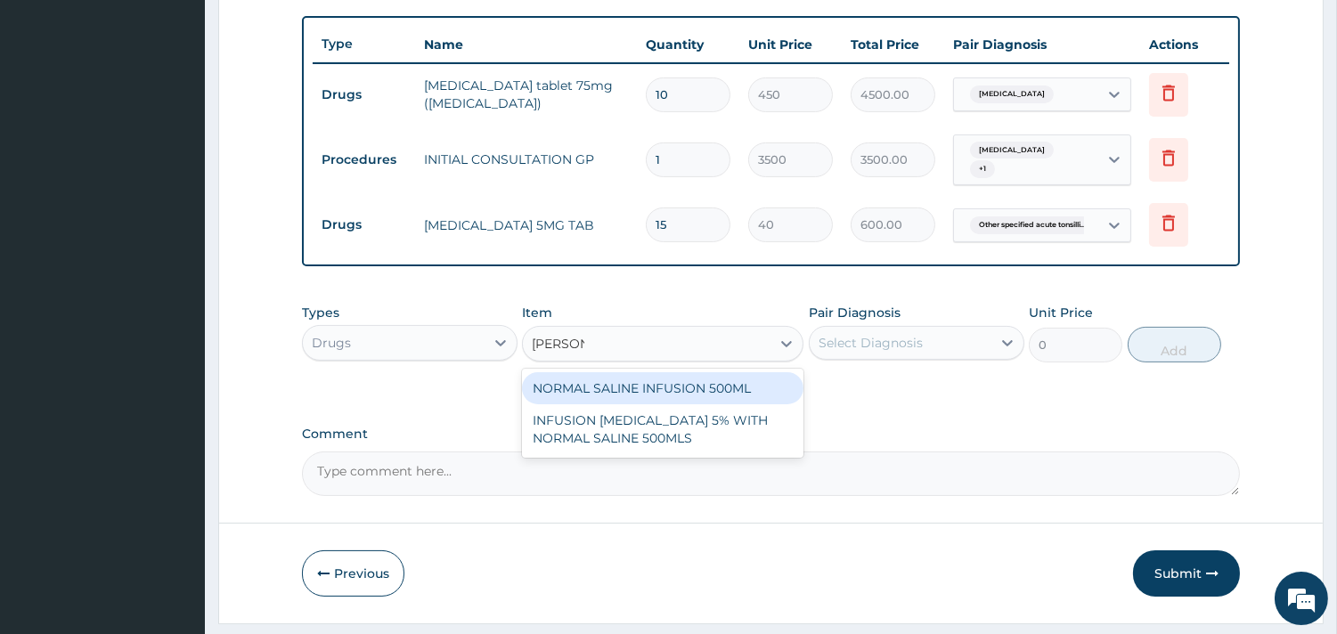
click at [653, 381] on div "NORMAL SALINE INFUSION 500ML" at bounding box center [662, 388] width 281 height 32
type input "1500"
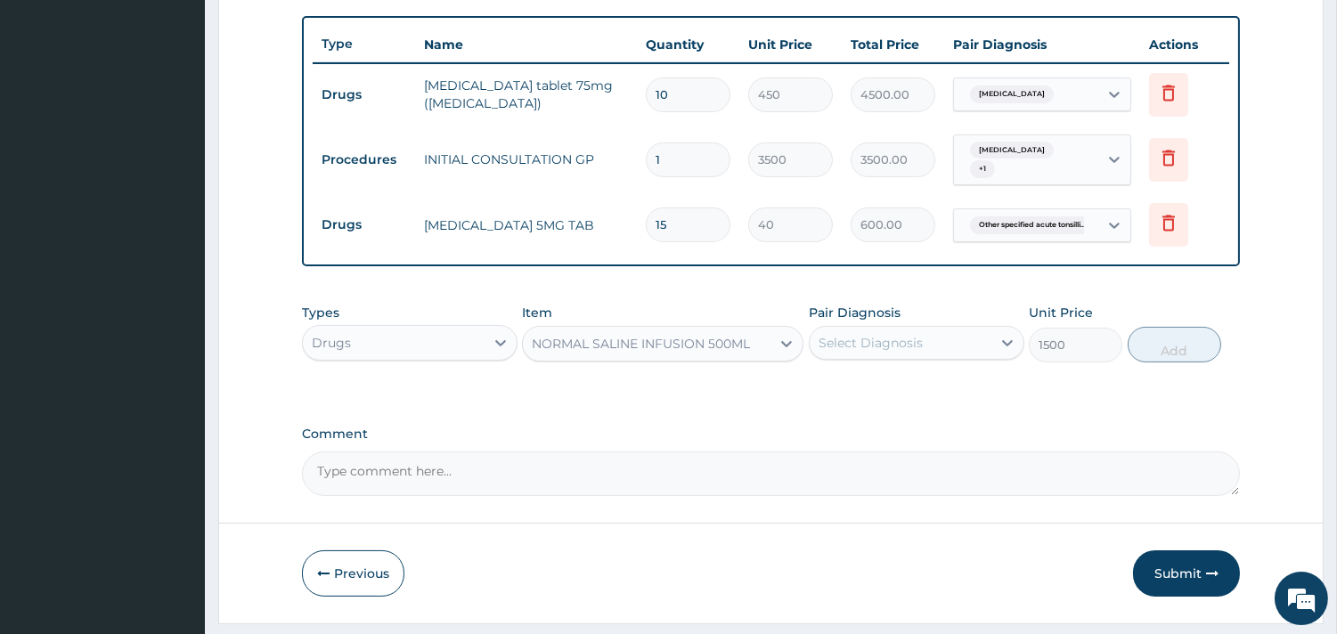
click at [866, 334] on div "Select Diagnosis" at bounding box center [871, 343] width 104 height 18
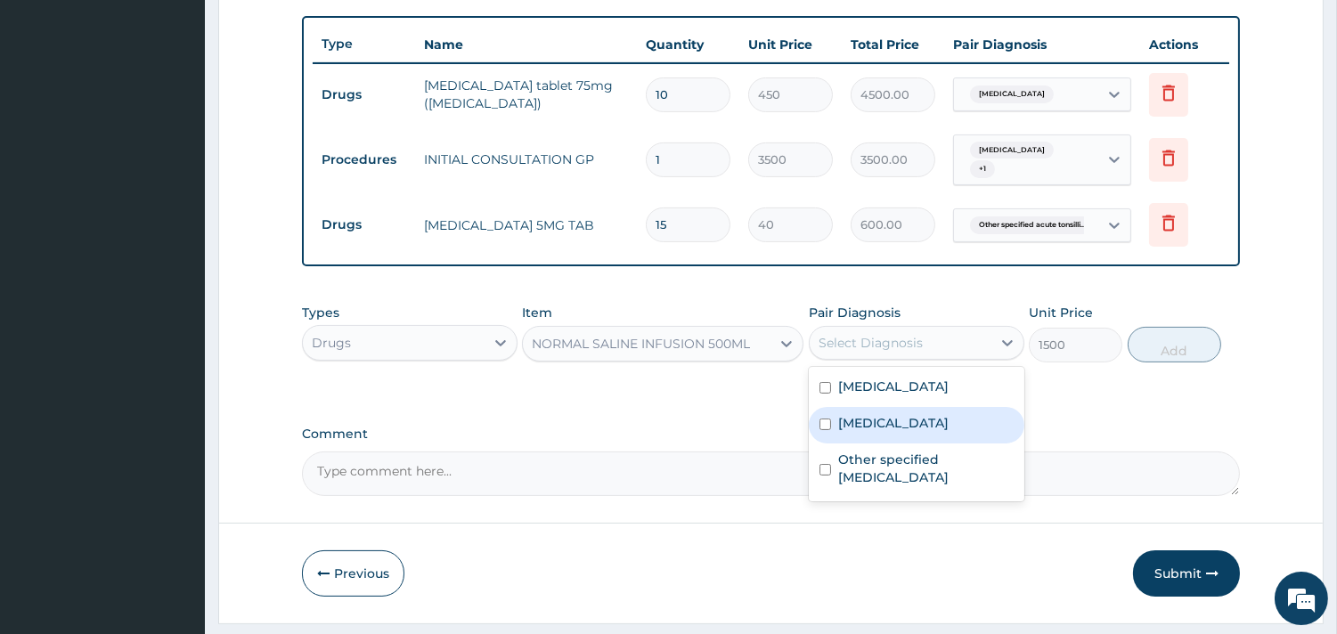
click at [869, 419] on label "Malaria, unspecified" at bounding box center [893, 423] width 110 height 18
checkbox input "true"
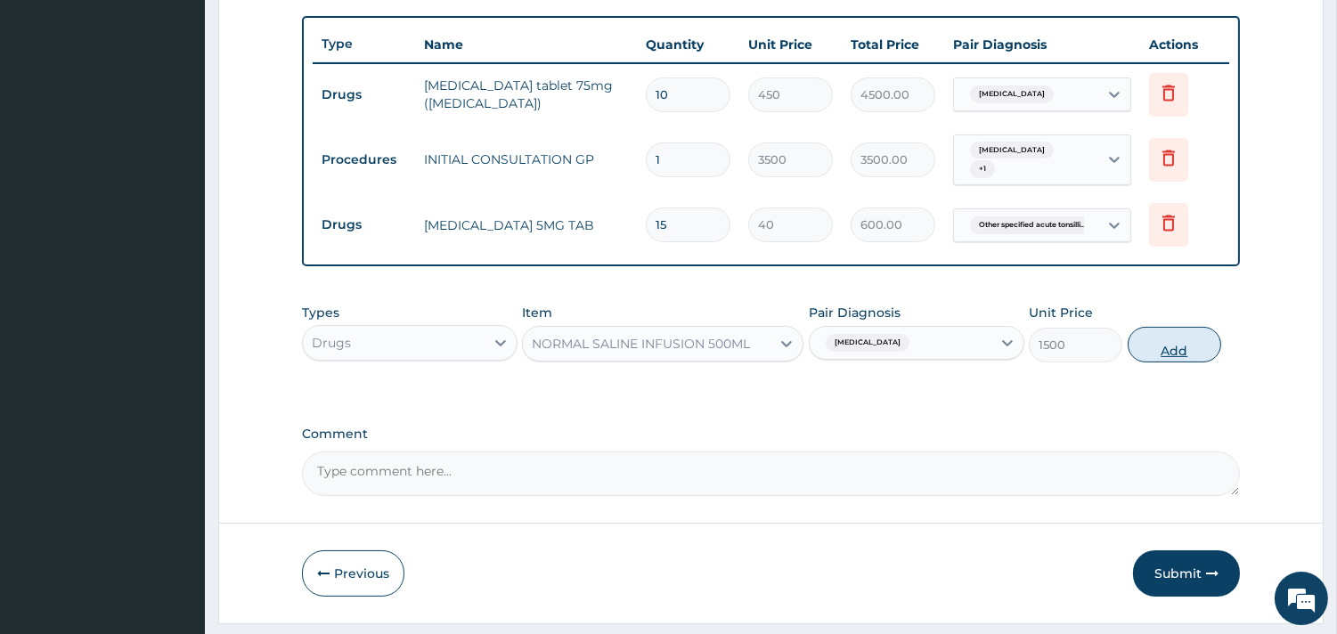
click at [1177, 340] on button "Add" at bounding box center [1175, 345] width 94 height 36
type input "0"
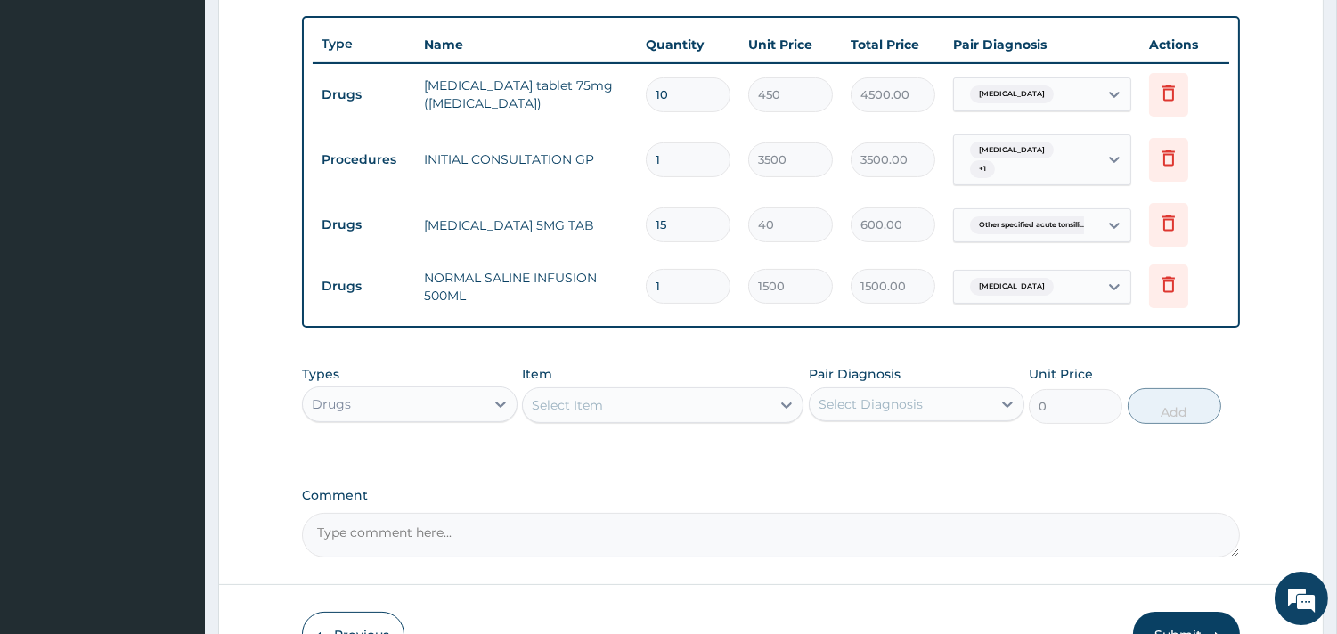
click at [645, 393] on div "Select Item" at bounding box center [647, 405] width 248 height 29
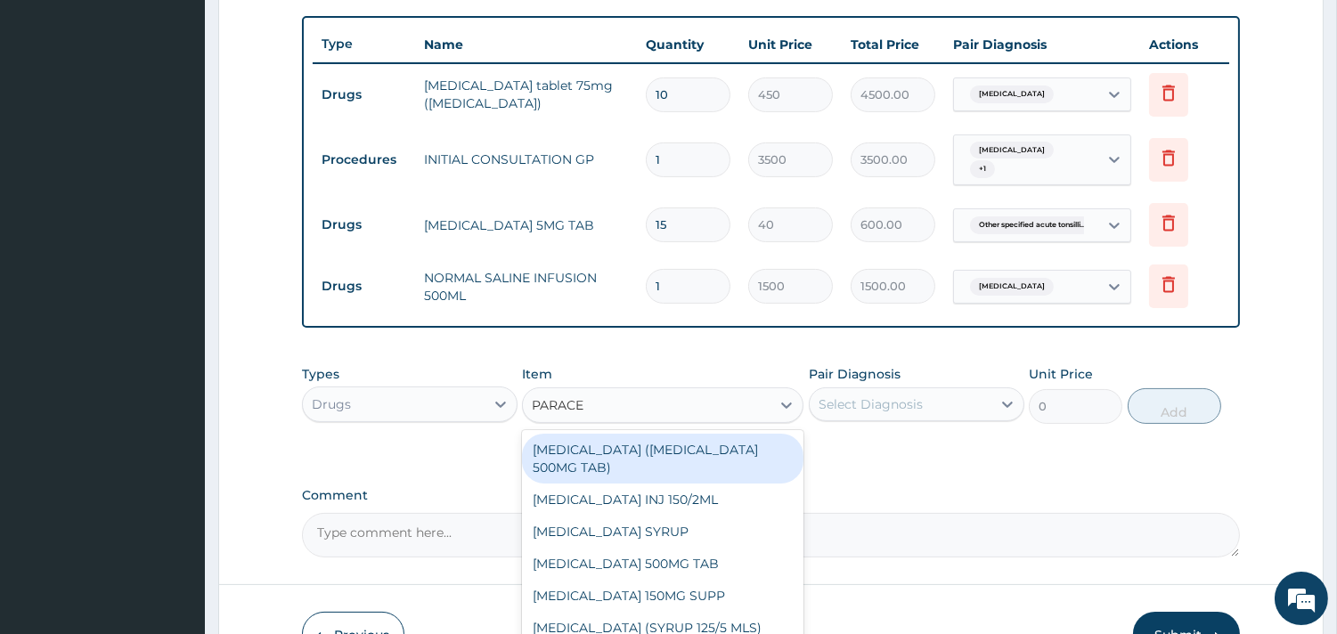
type input "PARACET"
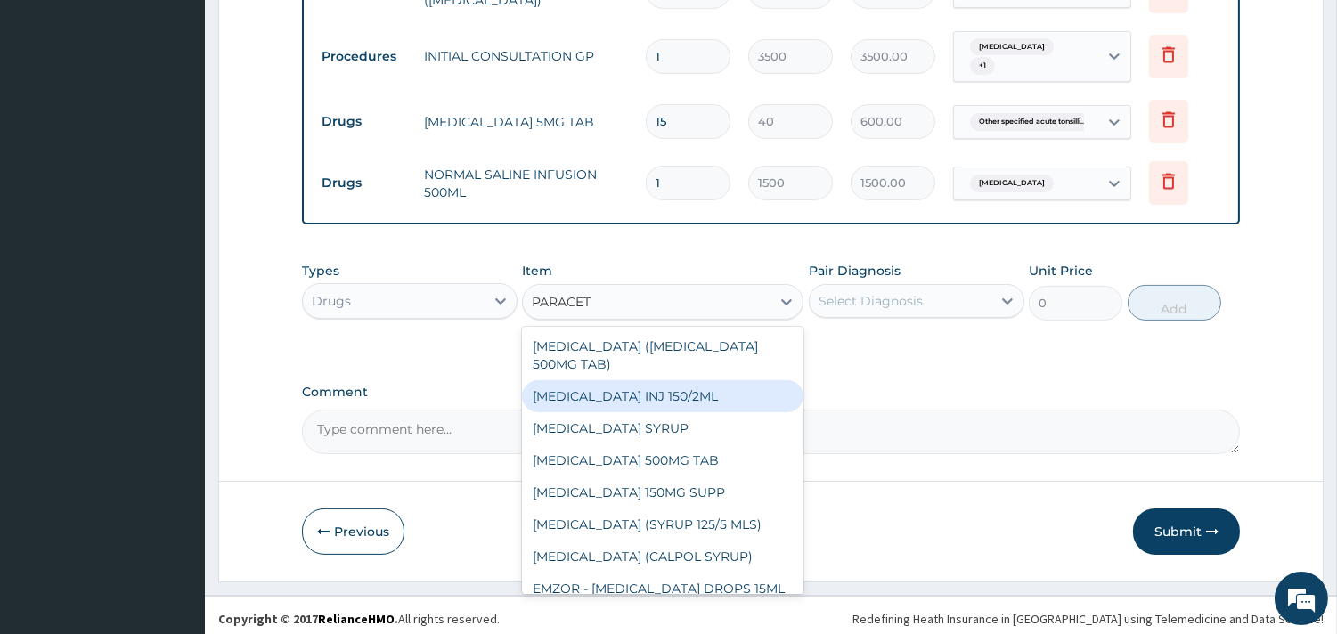
scroll to position [13, 0]
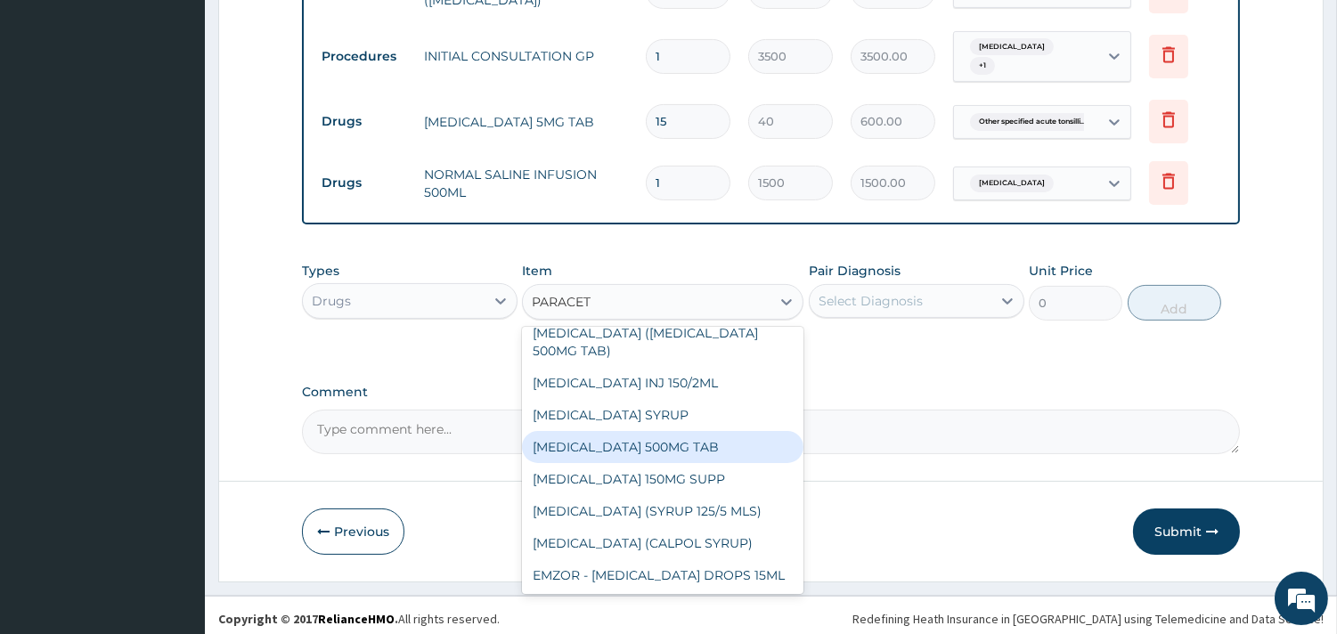
click at [662, 437] on div "PARACETAMOL 500MG TAB" at bounding box center [662, 447] width 281 height 32
type input "35"
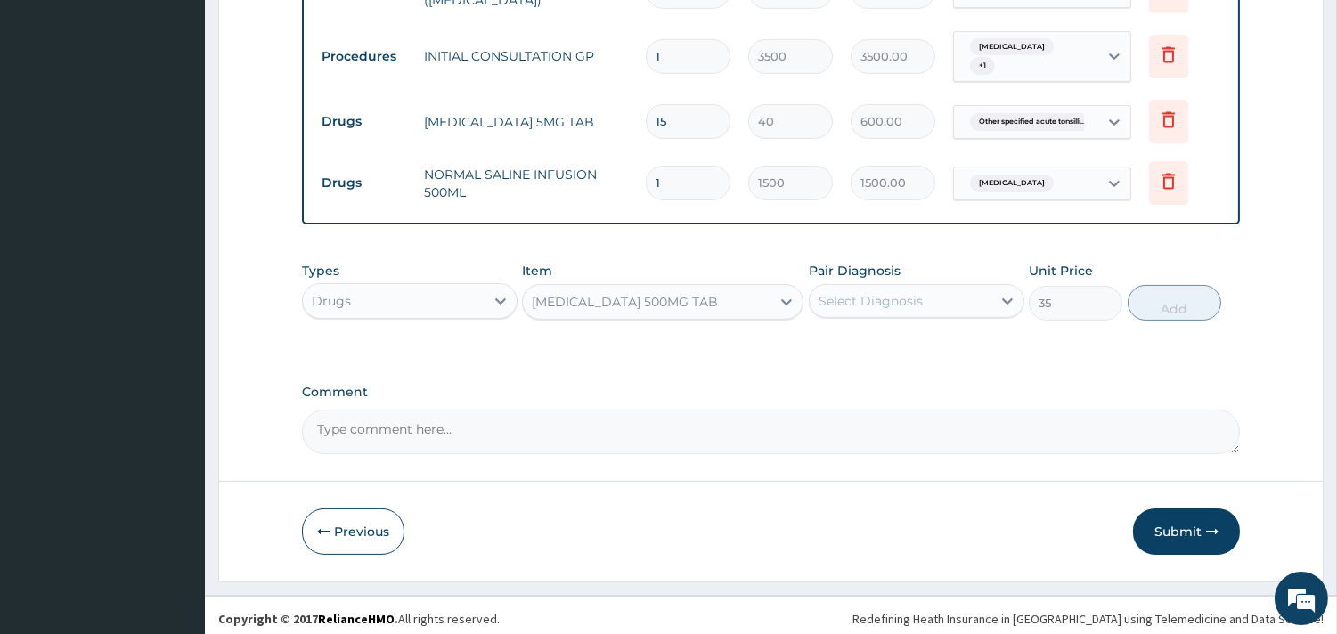
click at [905, 292] on div "Select Diagnosis" at bounding box center [871, 301] width 104 height 18
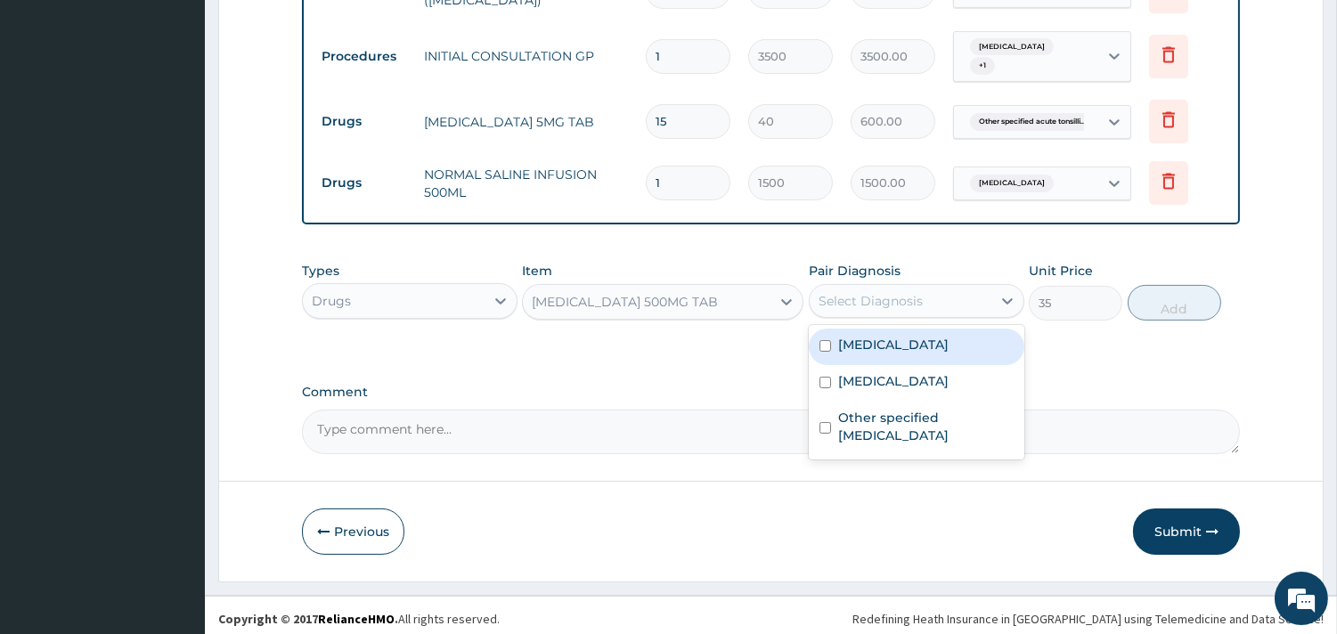
click at [858, 338] on label "Pain, unspecified" at bounding box center [893, 345] width 110 height 18
checkbox input "true"
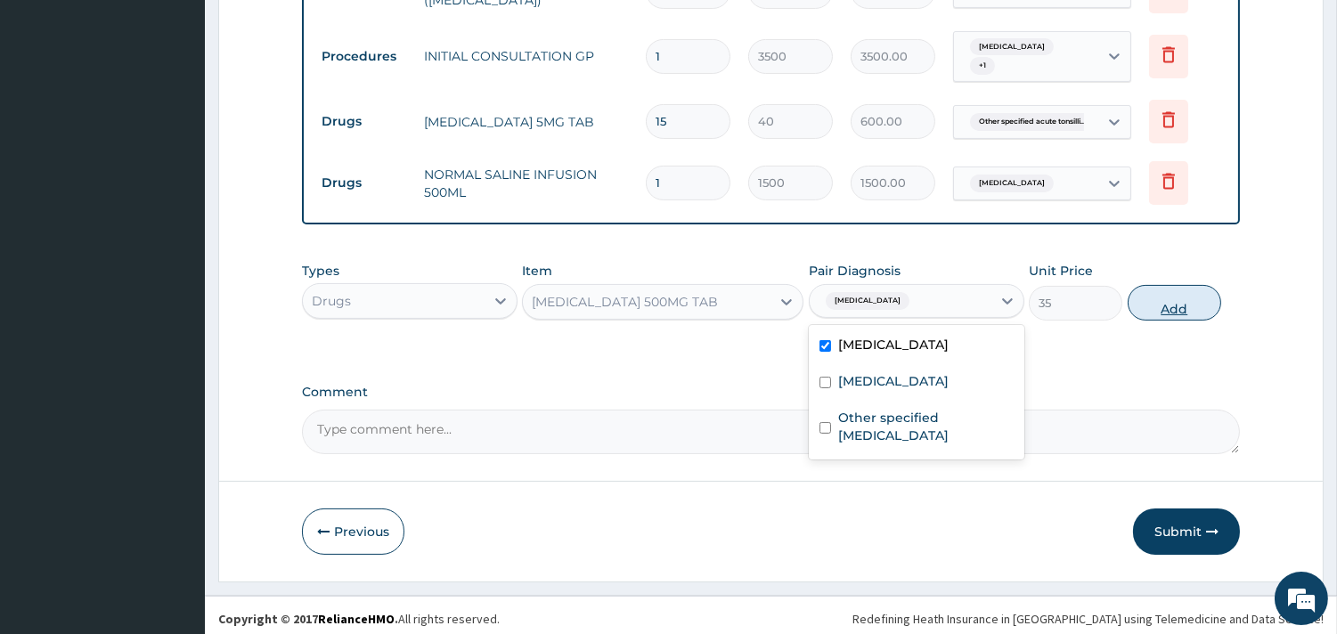
click at [1159, 299] on button "Add" at bounding box center [1175, 303] width 94 height 36
type input "0"
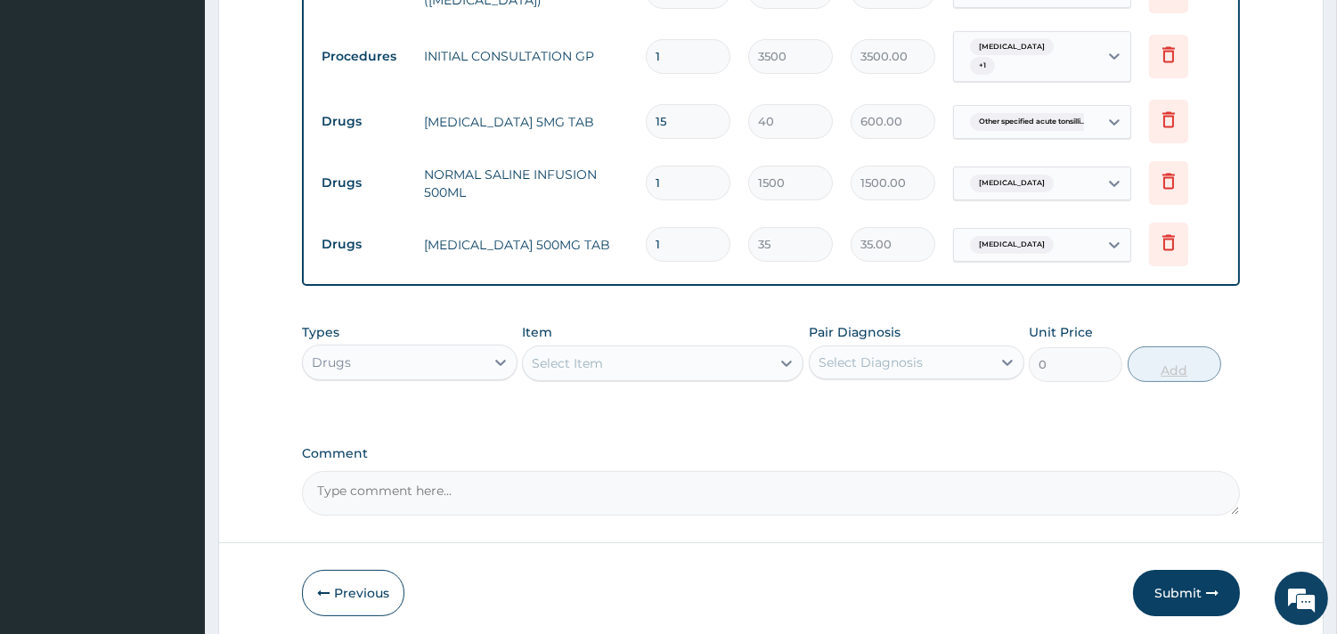
type input "18"
type input "630.00"
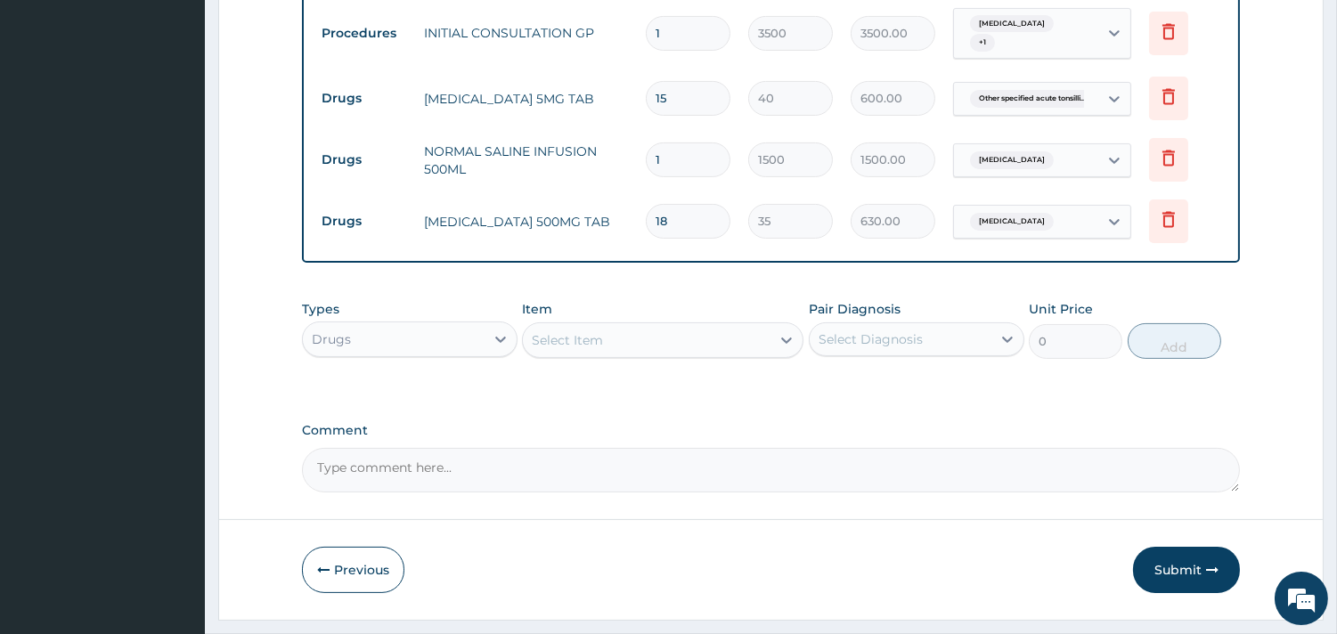
scroll to position [811, 0]
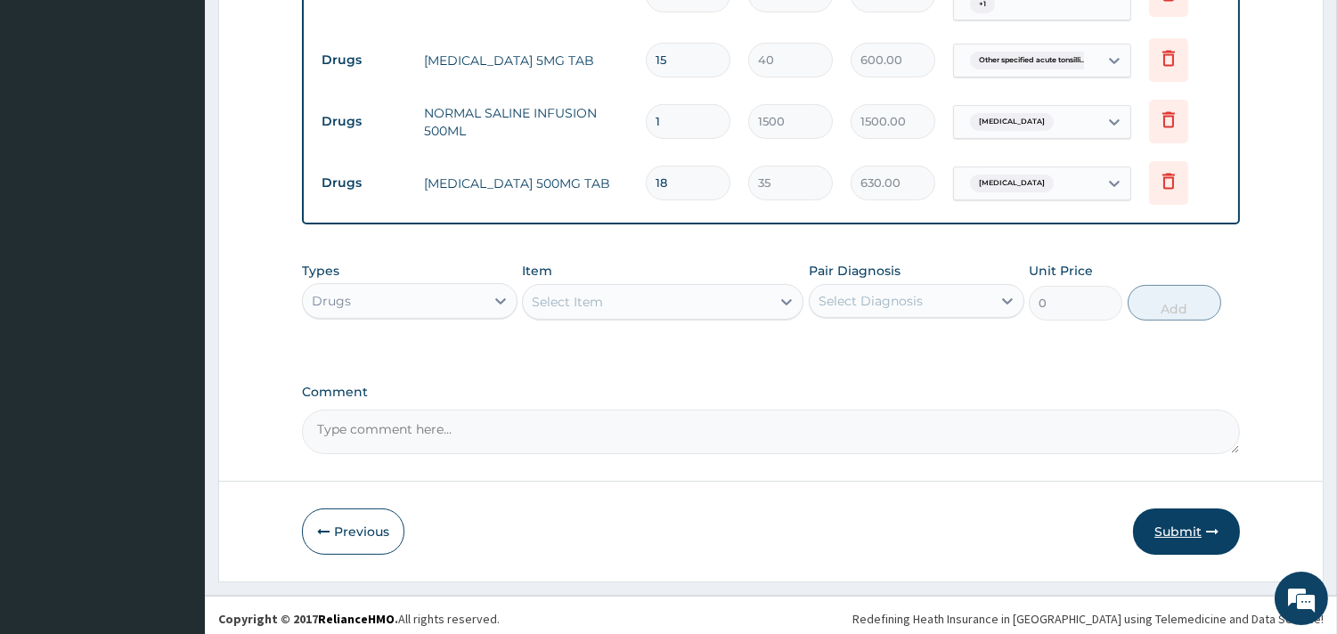
type input "18"
click at [1167, 535] on button "Submit" at bounding box center [1186, 532] width 107 height 46
